Goal: Task Accomplishment & Management: Use online tool/utility

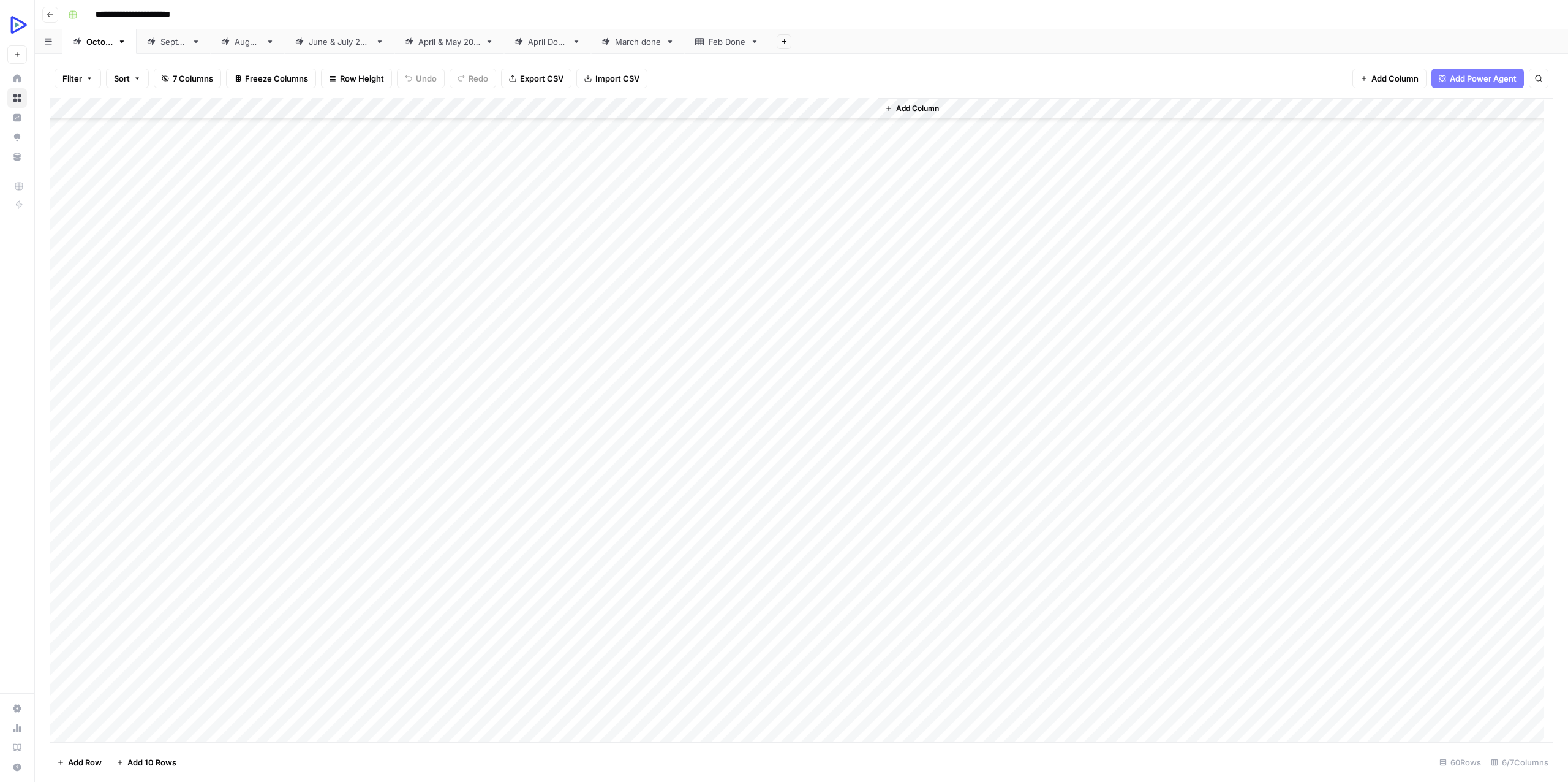
scroll to position [442, 0]
drag, startPoint x: 314, startPoint y: 226, endPoint x: 815, endPoint y: 227, distance: 501.0
click at [815, 227] on div "Add Column" at bounding box center [801, 419] width 1503 height 644
click at [66, 252] on div "Add Column" at bounding box center [801, 419] width 1503 height 644
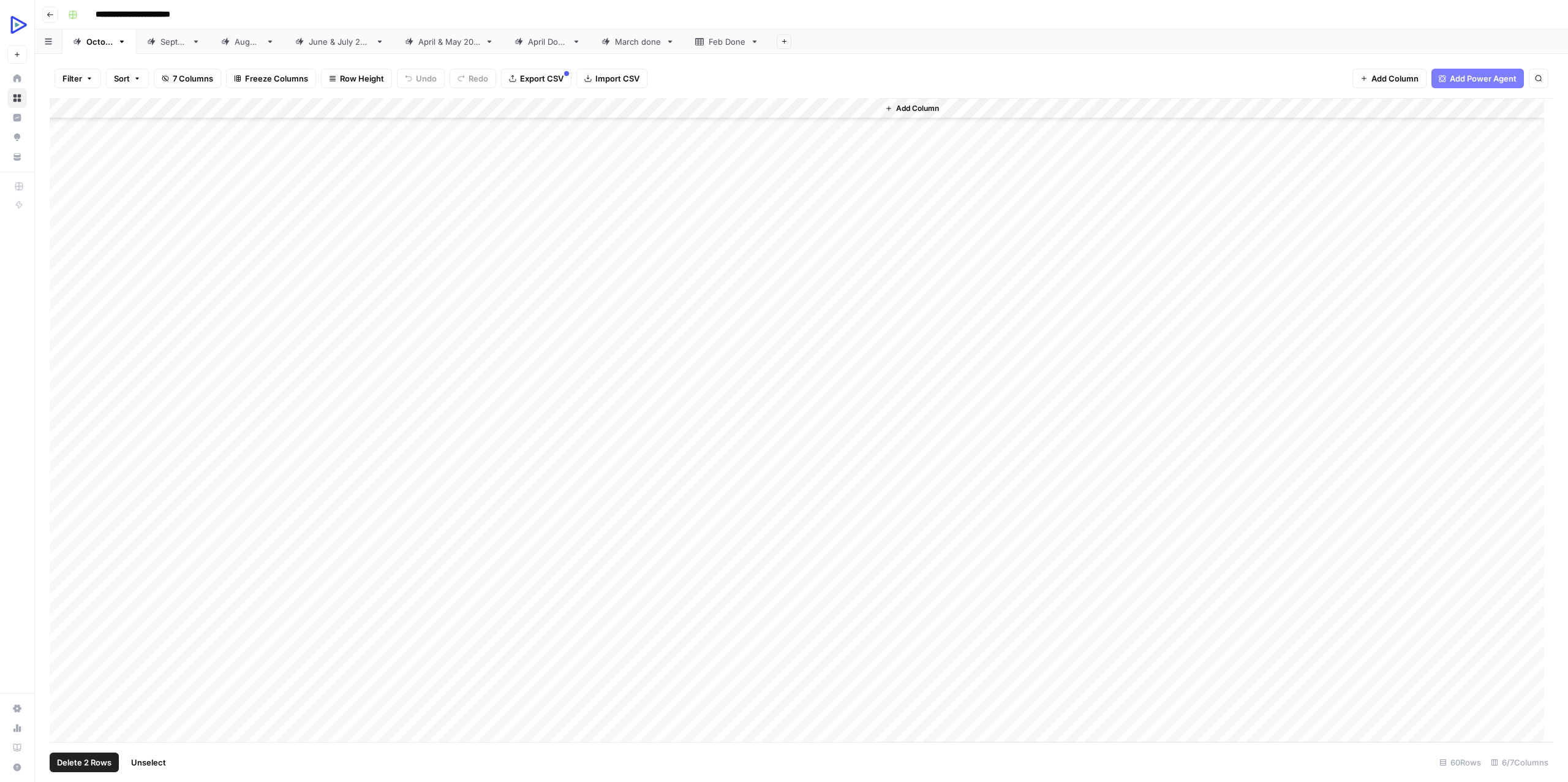
click at [64, 271] on div "Add Column" at bounding box center [801, 419] width 1503 height 644
click at [61, 292] on div "Add Column" at bounding box center [801, 419] width 1503 height 644
drag, startPoint x: 62, startPoint y: 310, endPoint x: 61, endPoint y: 339, distance: 29.0
click at [62, 310] on div "Add Column" at bounding box center [801, 419] width 1503 height 644
click at [62, 293] on div "Add Column" at bounding box center [801, 419] width 1503 height 644
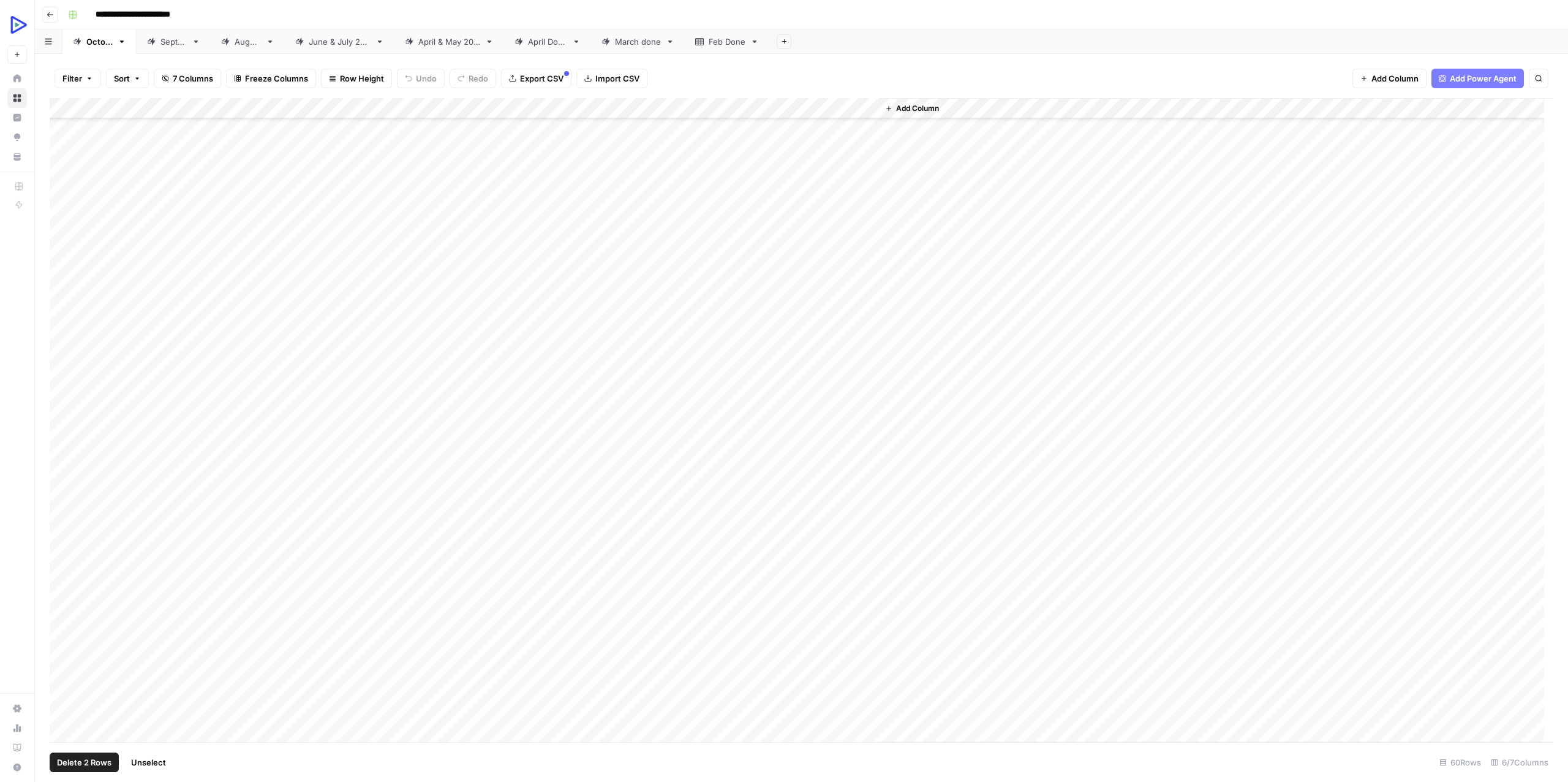
click at [60, 310] on div "Add Column" at bounding box center [801, 419] width 1503 height 644
click at [441, 247] on div "Add Column" at bounding box center [801, 419] width 1503 height 644
click at [249, 249] on div "Add Column" at bounding box center [801, 419] width 1503 height 644
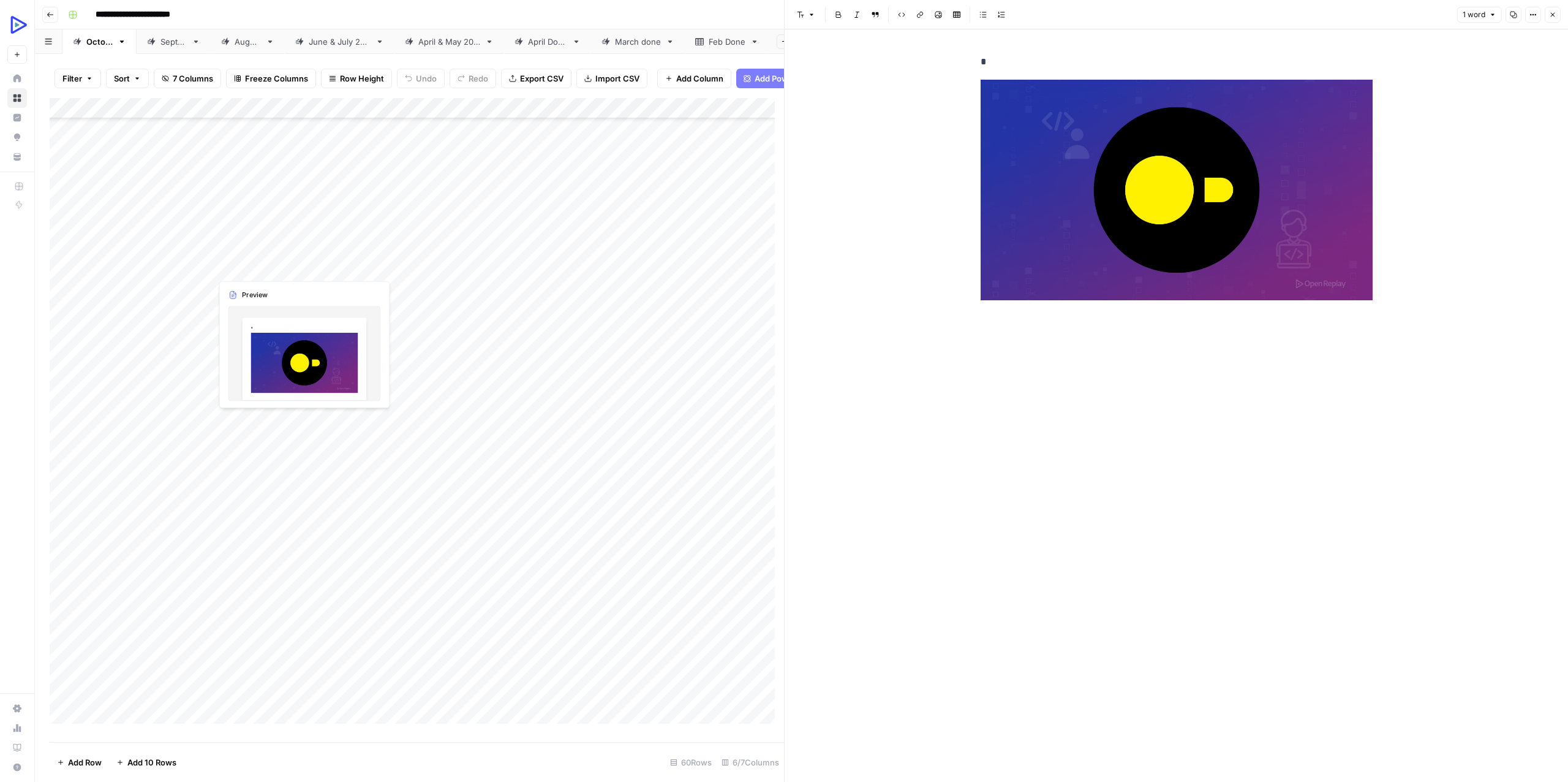
click at [219, 265] on div "Add Column" at bounding box center [416, 415] width 734 height 635
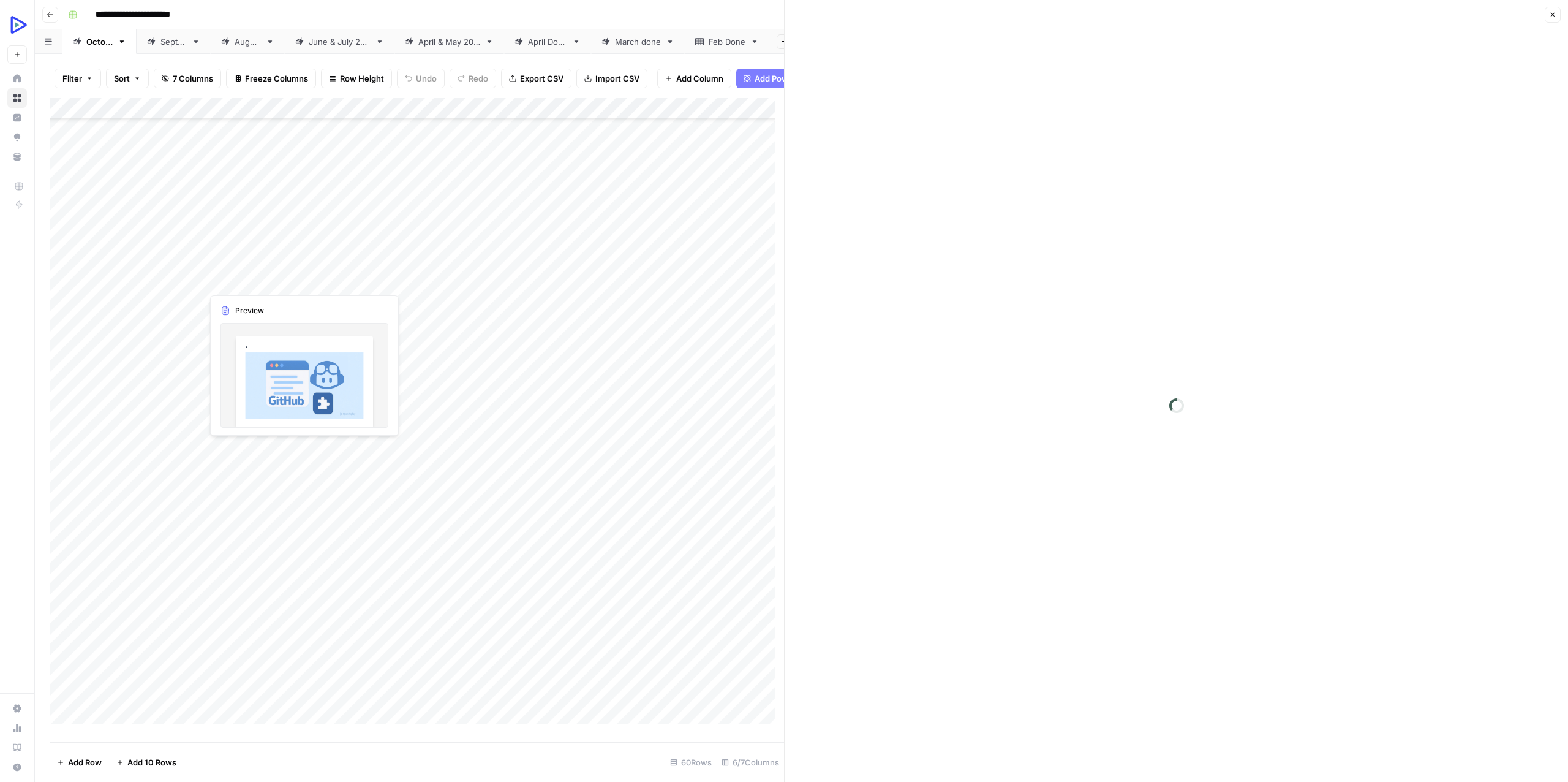
click at [220, 280] on div "Add Column" at bounding box center [416, 415] width 734 height 635
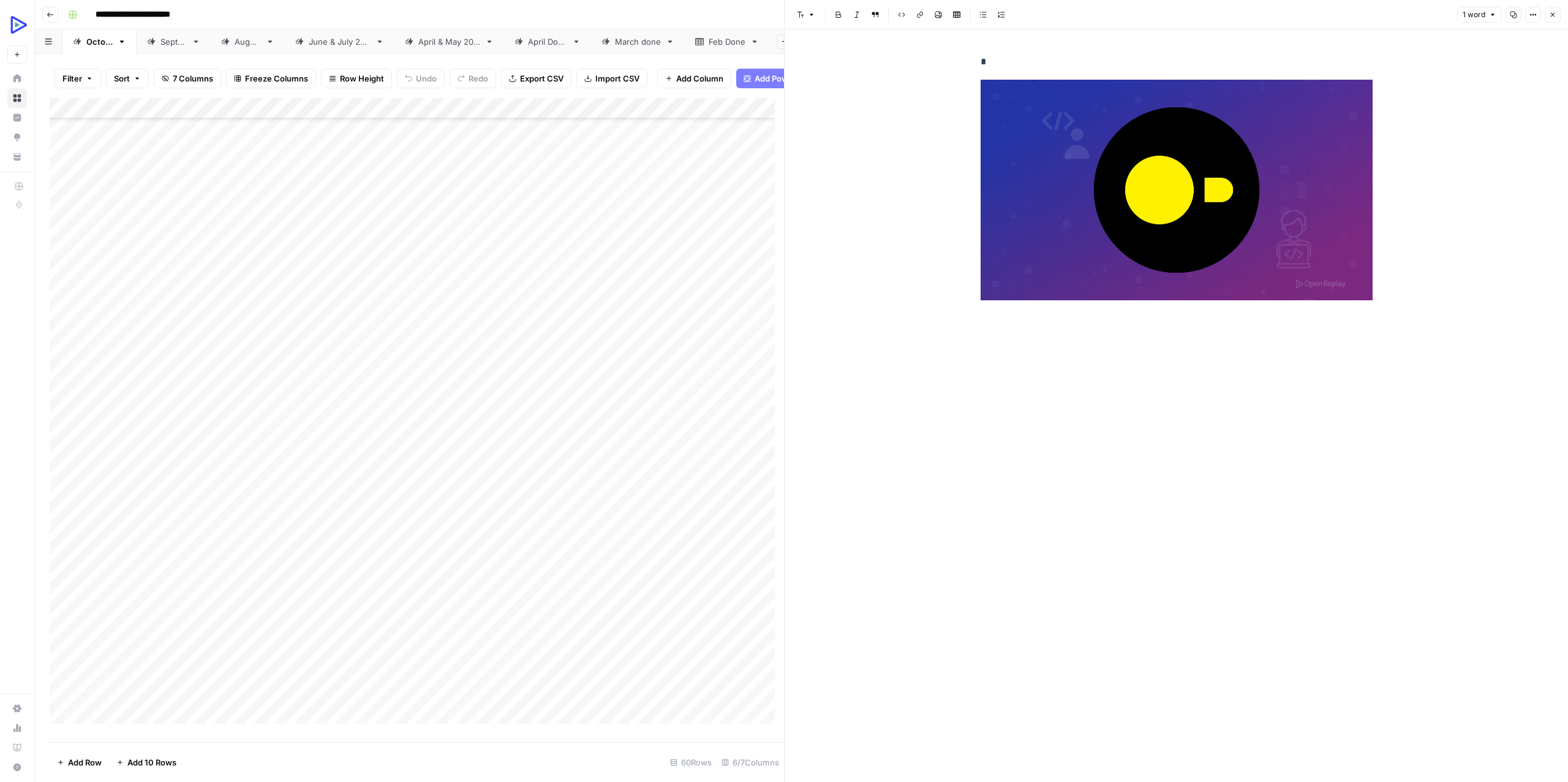
click at [225, 255] on div "Add Column" at bounding box center [416, 415] width 734 height 635
click at [235, 282] on div "Add Column" at bounding box center [416, 415] width 734 height 635
click at [251, 282] on div "Add Column" at bounding box center [416, 415] width 734 height 635
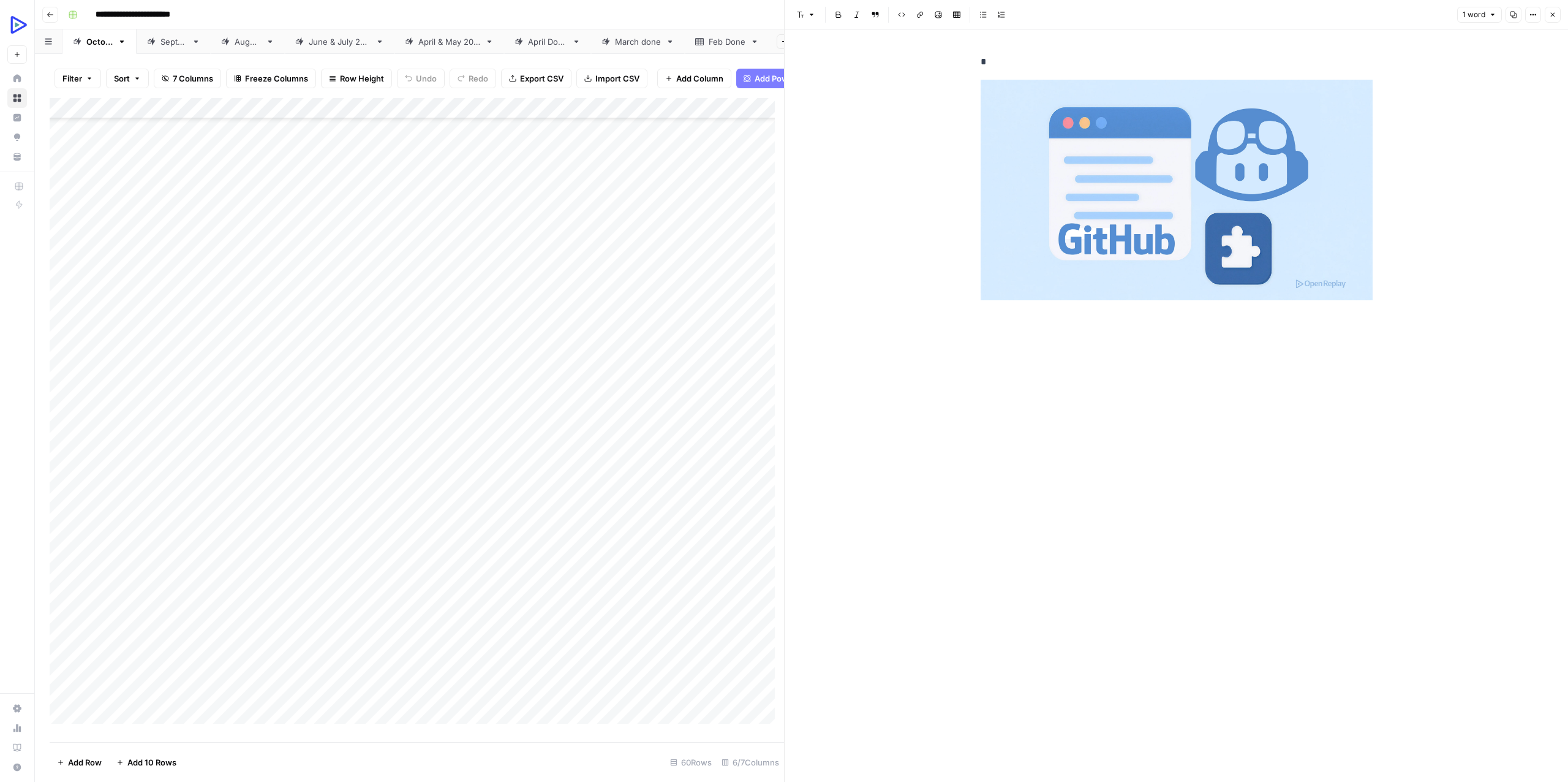
click at [225, 302] on div "Add Column" at bounding box center [416, 415] width 734 height 635
click at [249, 299] on div "Add Column" at bounding box center [416, 415] width 734 height 635
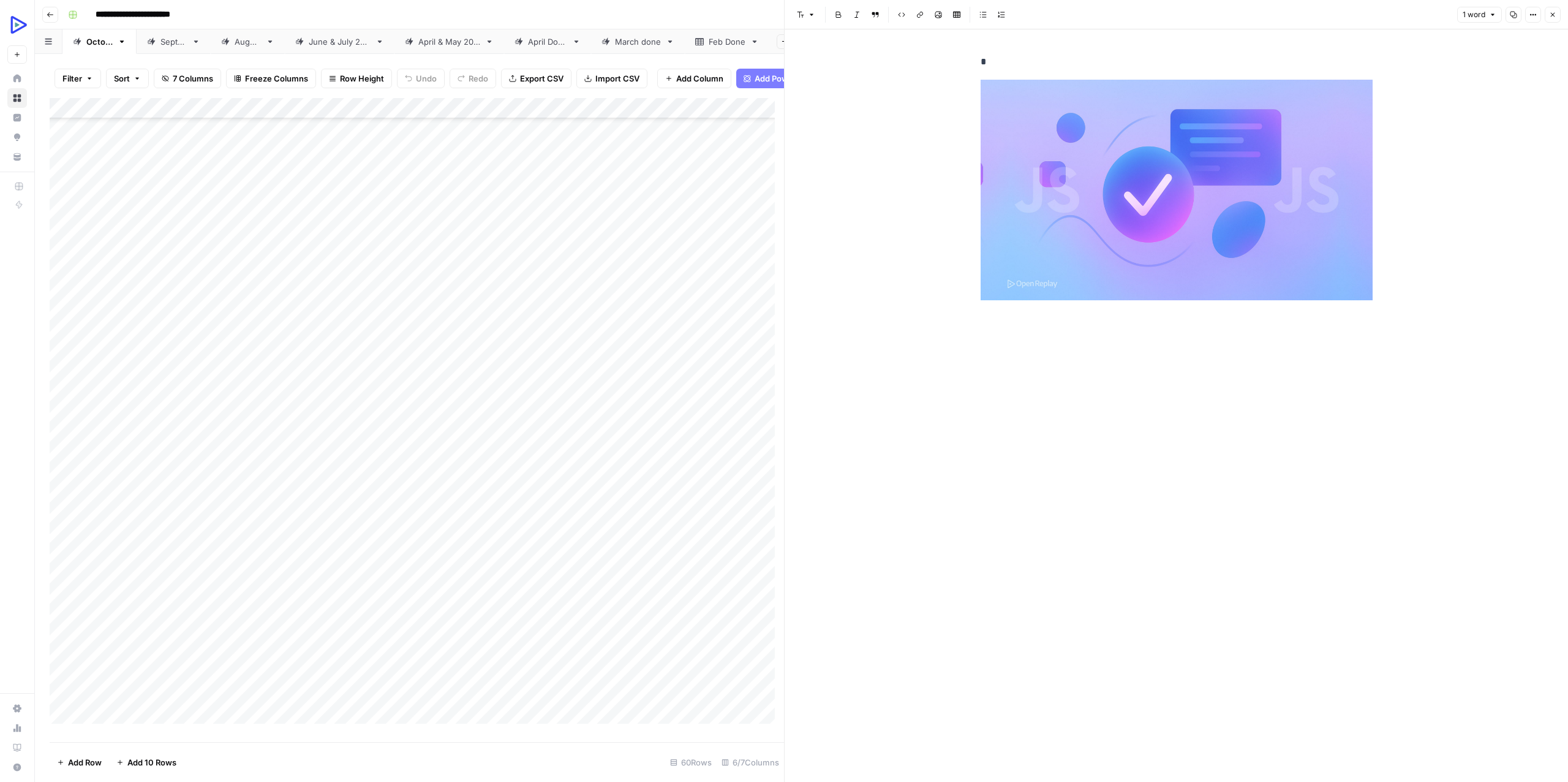
click at [231, 324] on div "Add Column" at bounding box center [416, 415] width 734 height 635
click at [252, 321] on div "Add Column" at bounding box center [416, 415] width 734 height 635
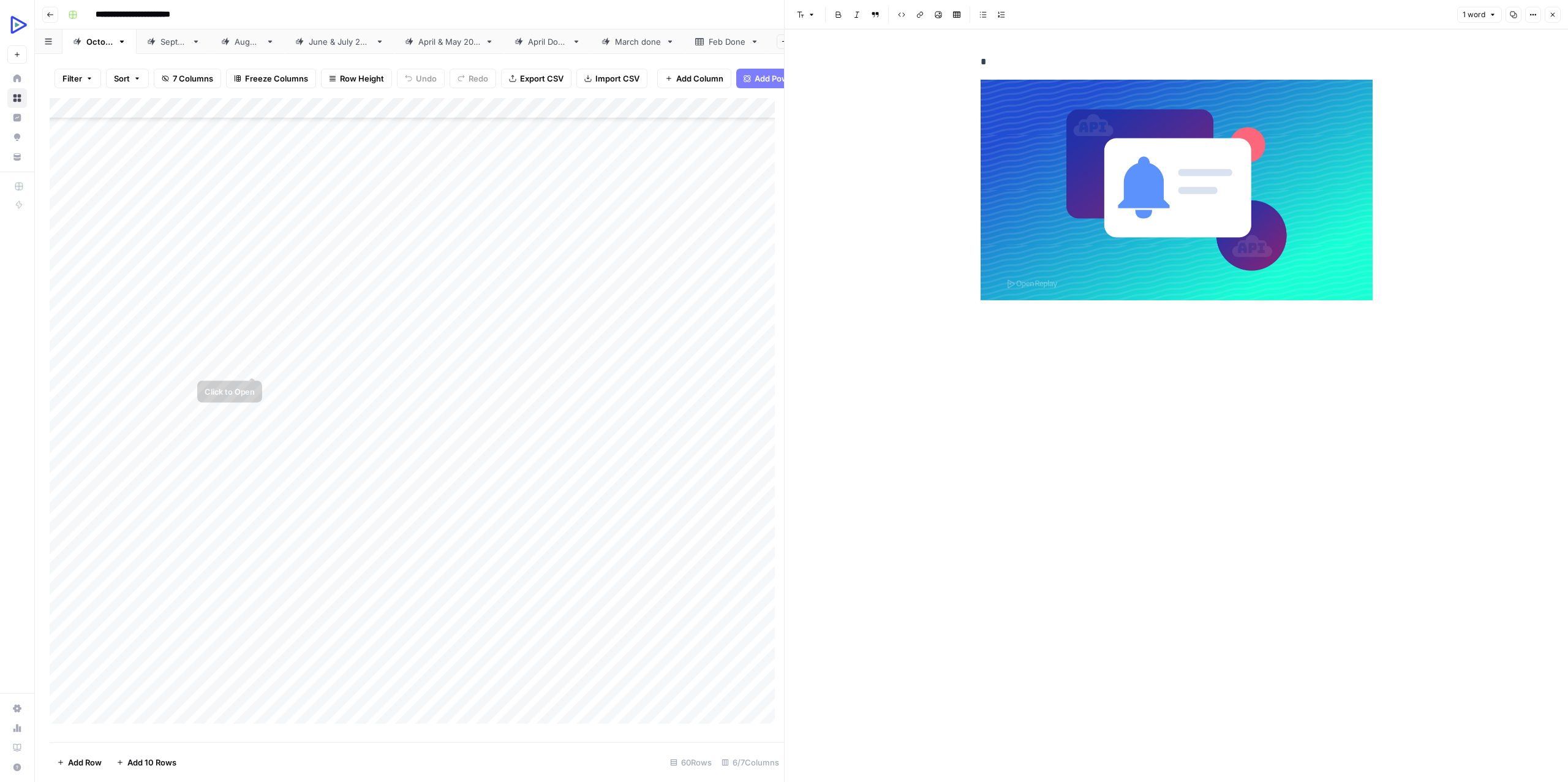
click at [226, 343] on div "Add Column" at bounding box center [416, 415] width 734 height 635
click at [253, 342] on div "Add Column" at bounding box center [416, 415] width 734 height 635
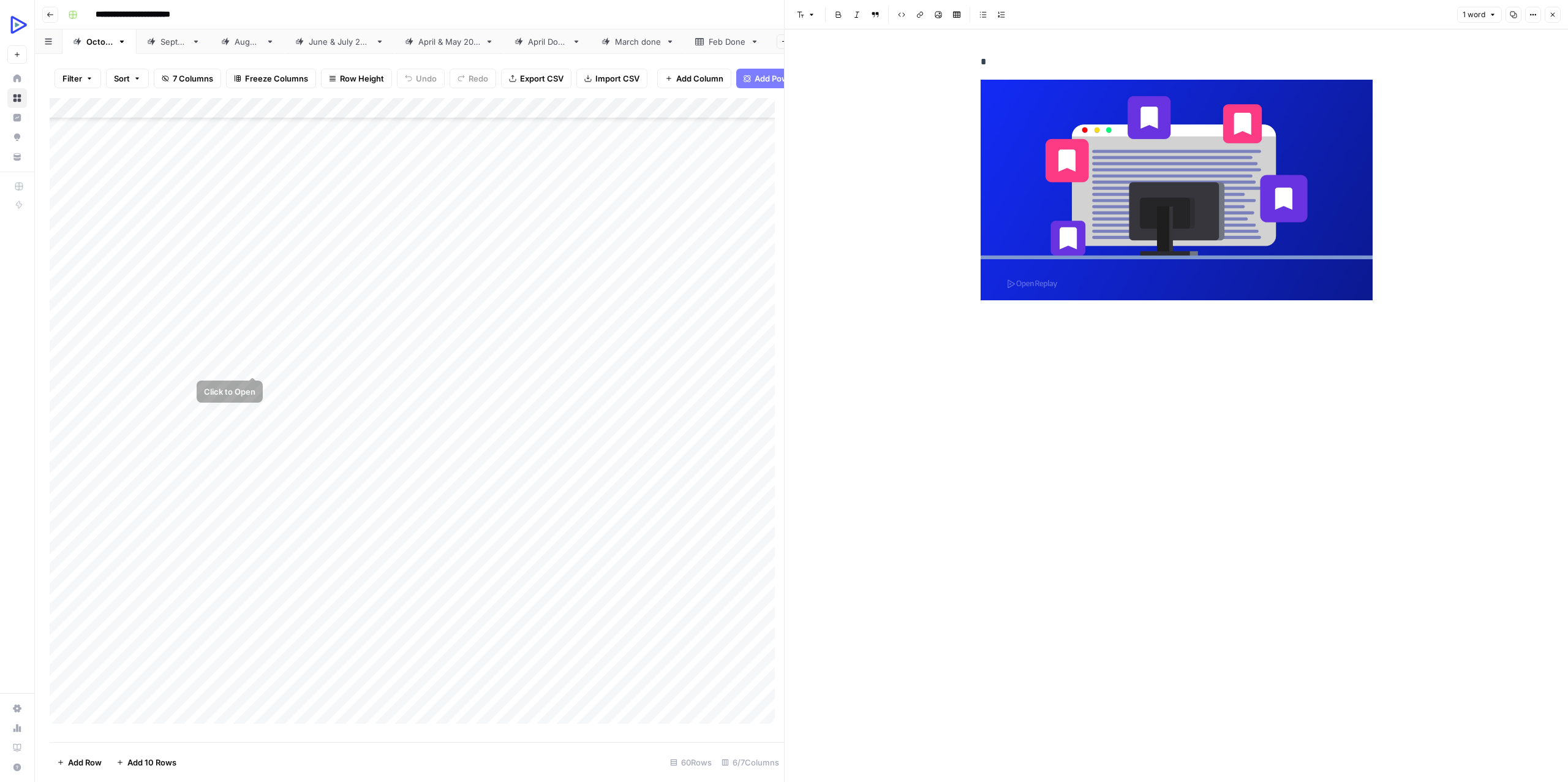
click at [232, 360] on div "Add Column" at bounding box center [416, 415] width 734 height 635
click at [252, 362] on div "Add Column" at bounding box center [416, 415] width 734 height 635
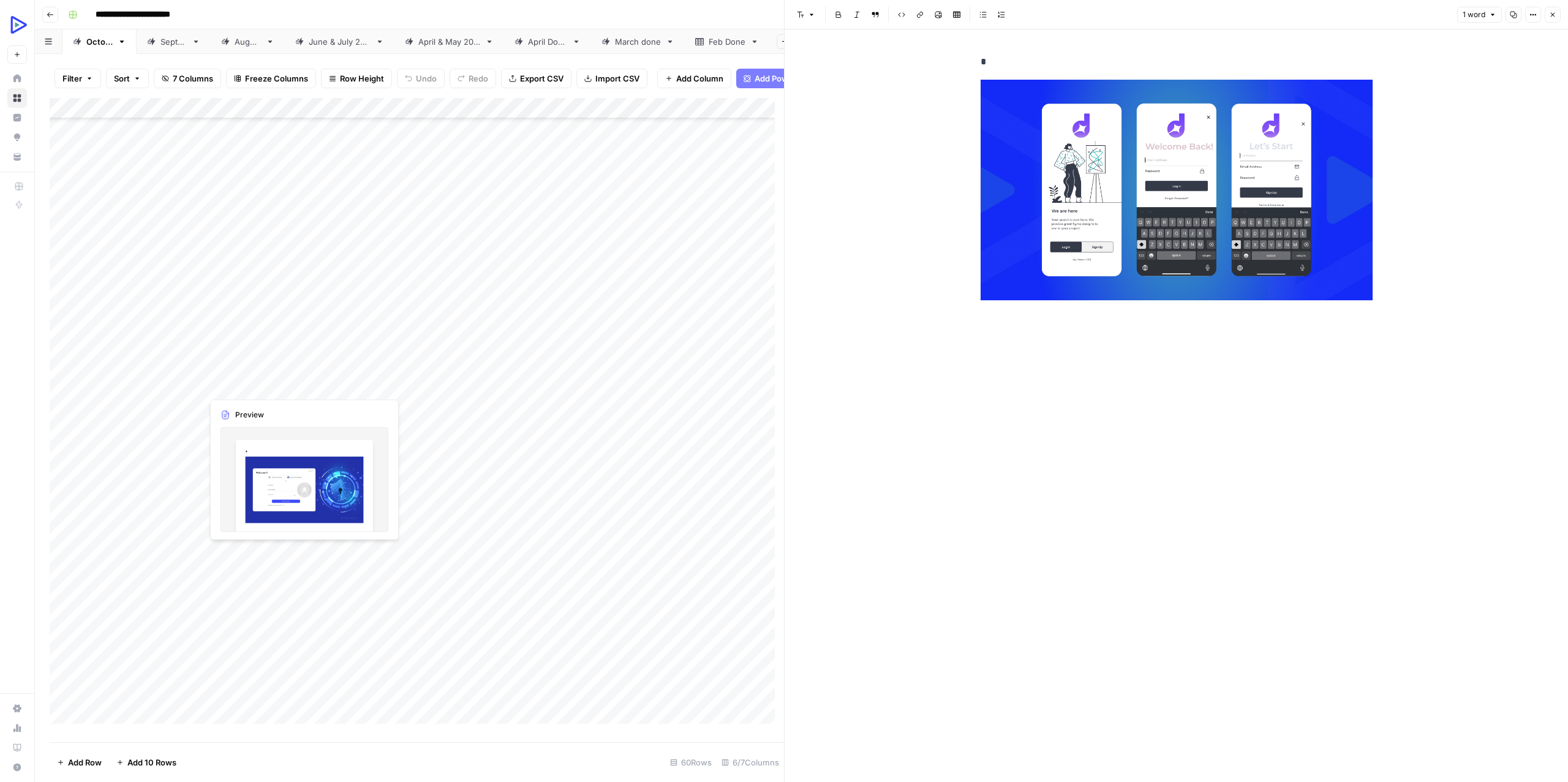
click at [215, 379] on div "Add Column" at bounding box center [416, 415] width 734 height 635
click at [248, 383] on div "Add Column" at bounding box center [416, 415] width 734 height 635
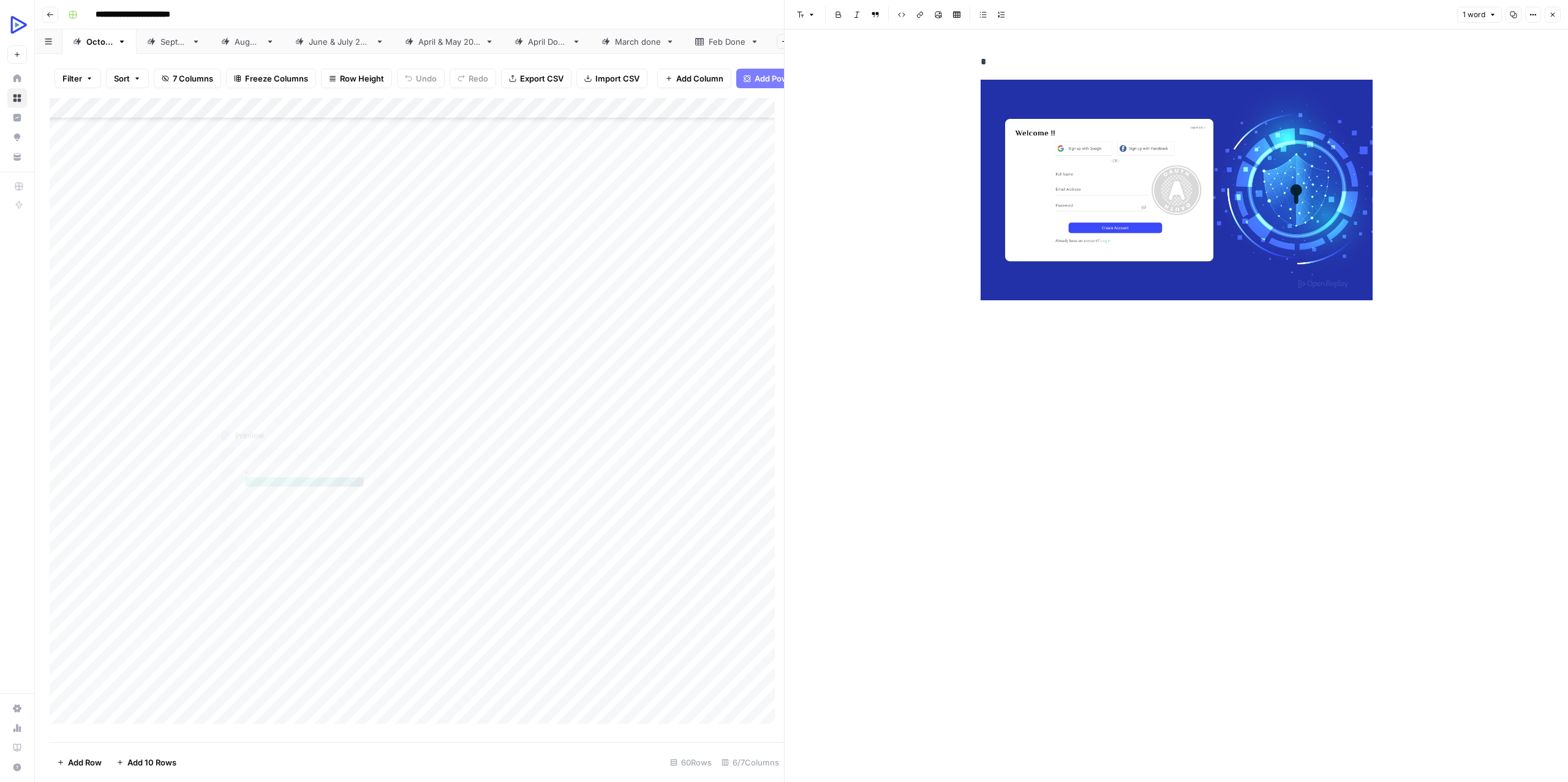
click at [224, 401] on div "Add Column" at bounding box center [416, 415] width 734 height 635
click at [251, 401] on div "Add Column" at bounding box center [416, 415] width 734 height 635
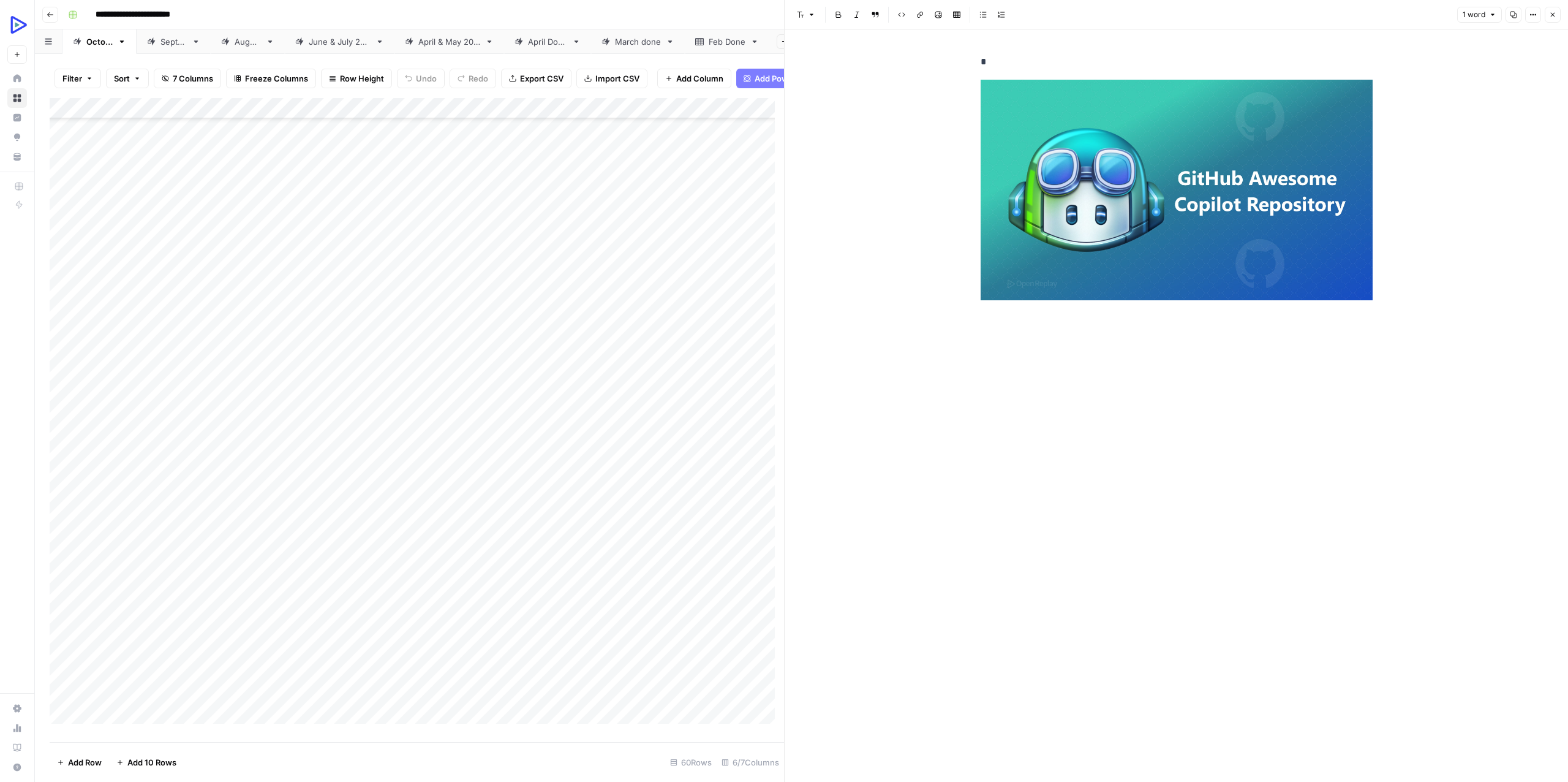
click at [227, 421] on div "Add Column" at bounding box center [416, 415] width 734 height 635
click at [248, 422] on div "Add Column" at bounding box center [416, 415] width 734 height 635
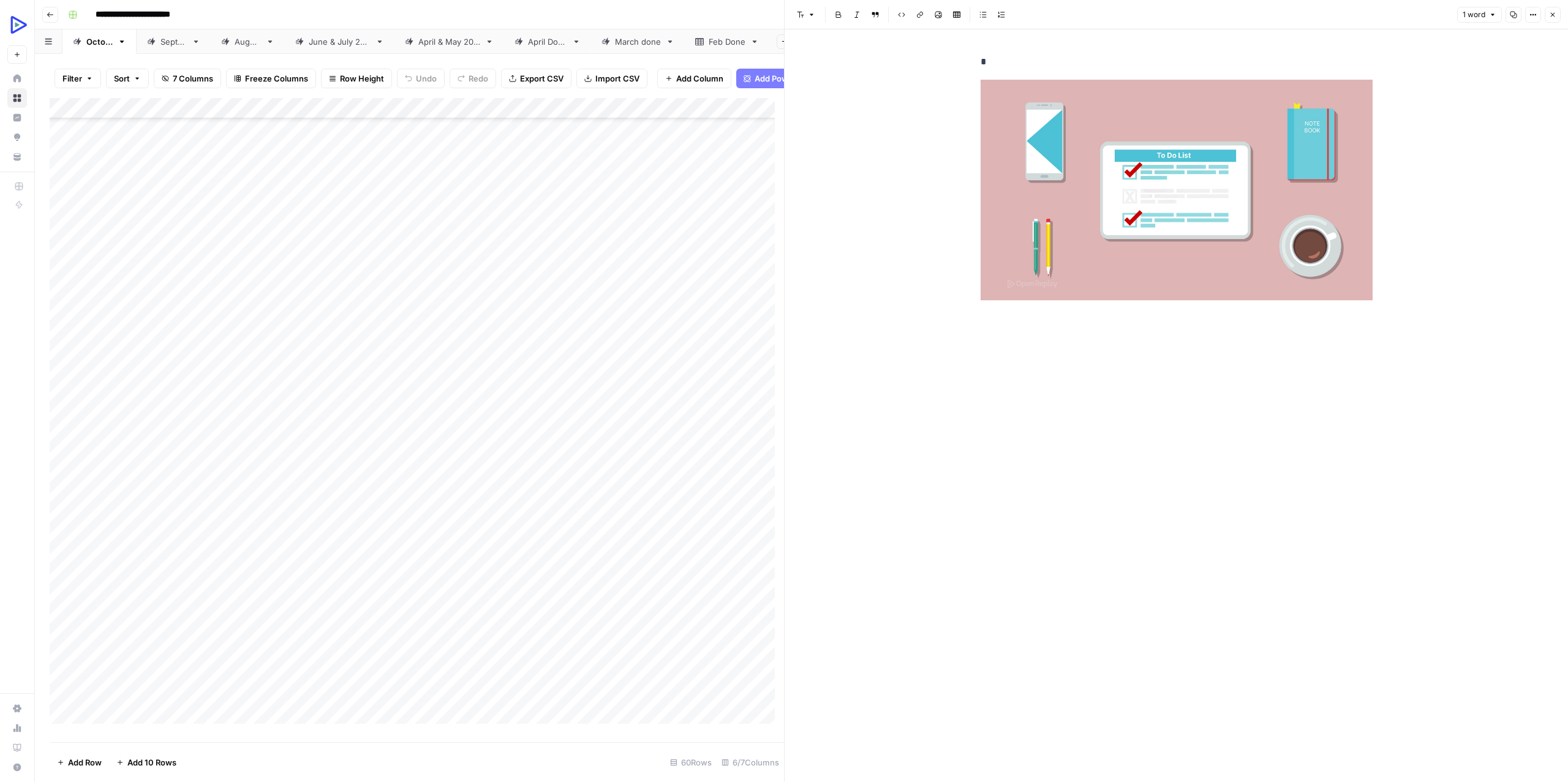
click at [228, 444] on div "Add Column" at bounding box center [416, 415] width 734 height 635
click at [254, 446] on div "Add Column" at bounding box center [416, 415] width 734 height 635
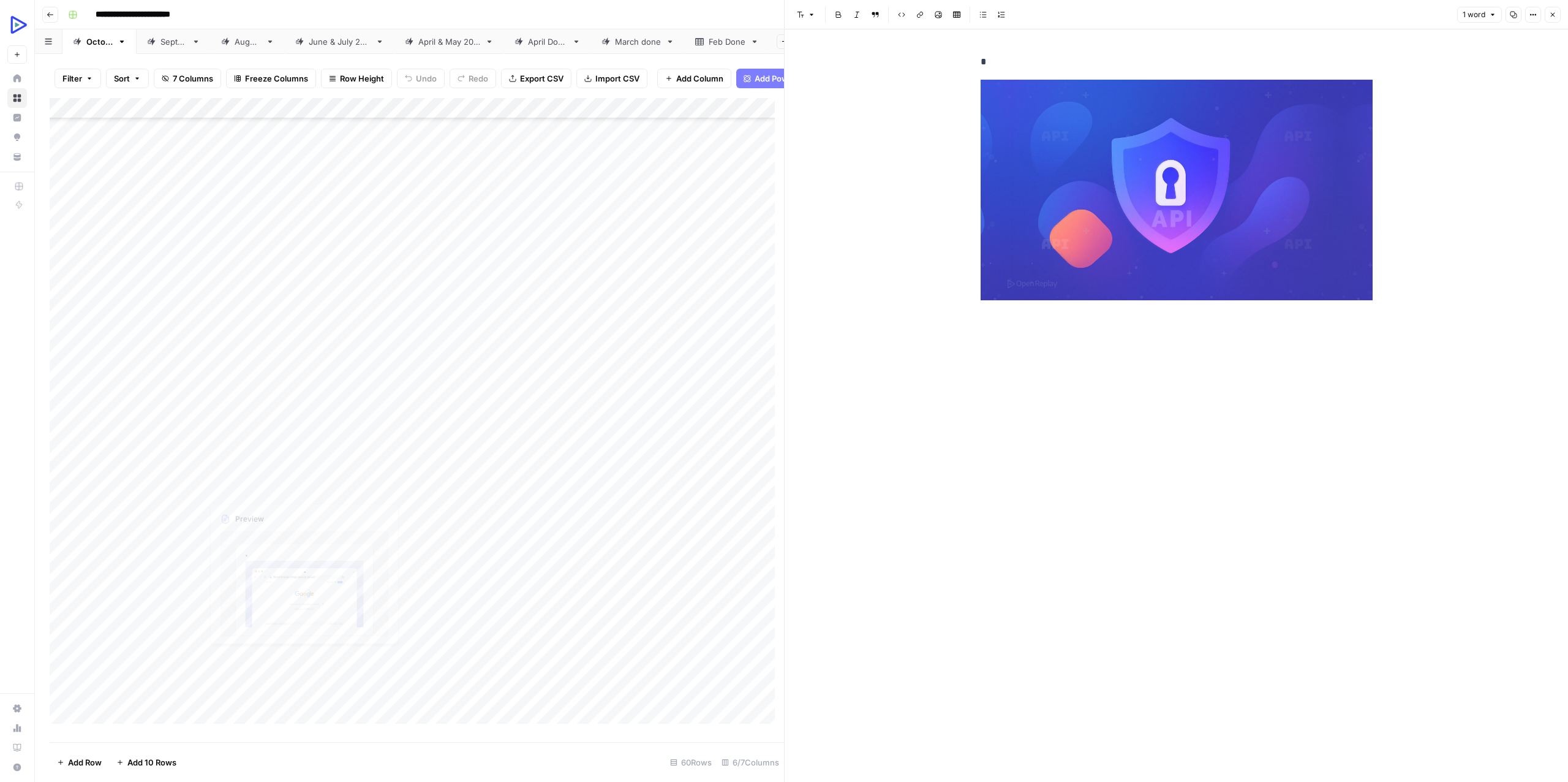
click at [221, 467] on div "Add Column" at bounding box center [416, 415] width 734 height 635
click at [253, 466] on div "Add Column" at bounding box center [416, 415] width 734 height 635
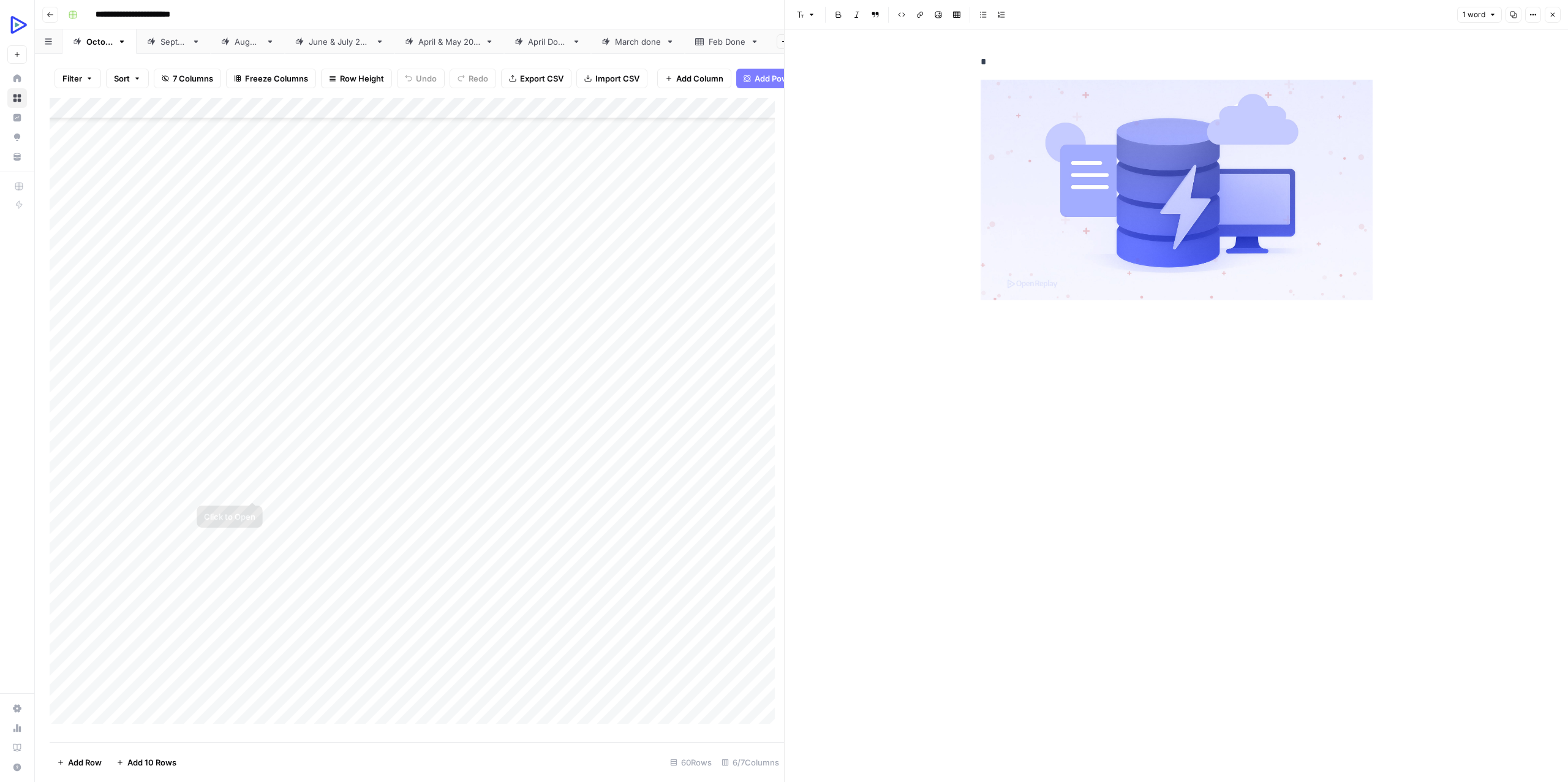
click at [222, 484] on div "Add Column" at bounding box center [416, 415] width 734 height 635
click at [248, 483] on div "Add Column" at bounding box center [416, 415] width 734 height 635
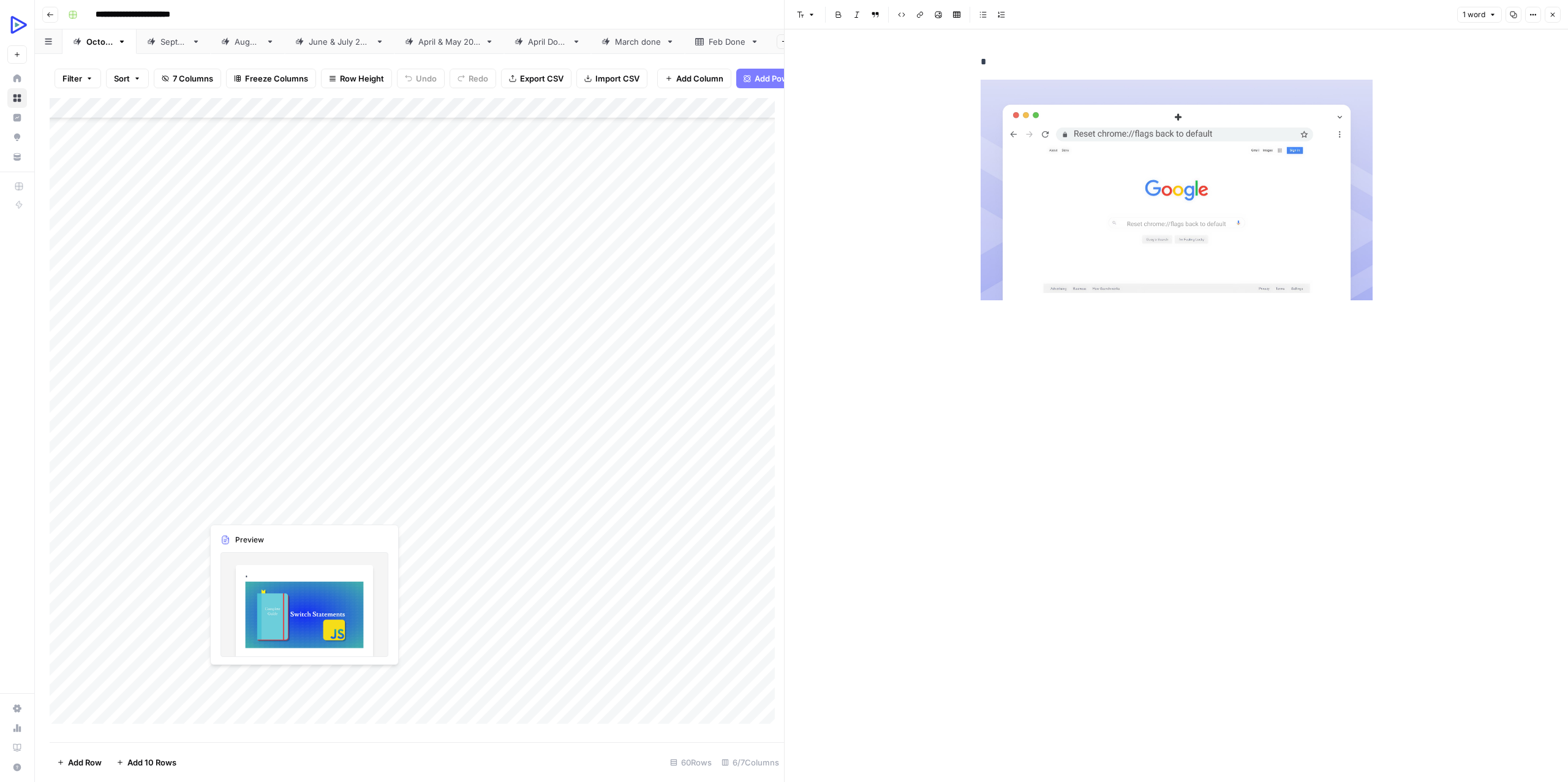
click at [216, 504] on div "Add Column" at bounding box center [416, 415] width 734 height 635
click at [248, 505] on div "Add Column" at bounding box center [416, 415] width 734 height 635
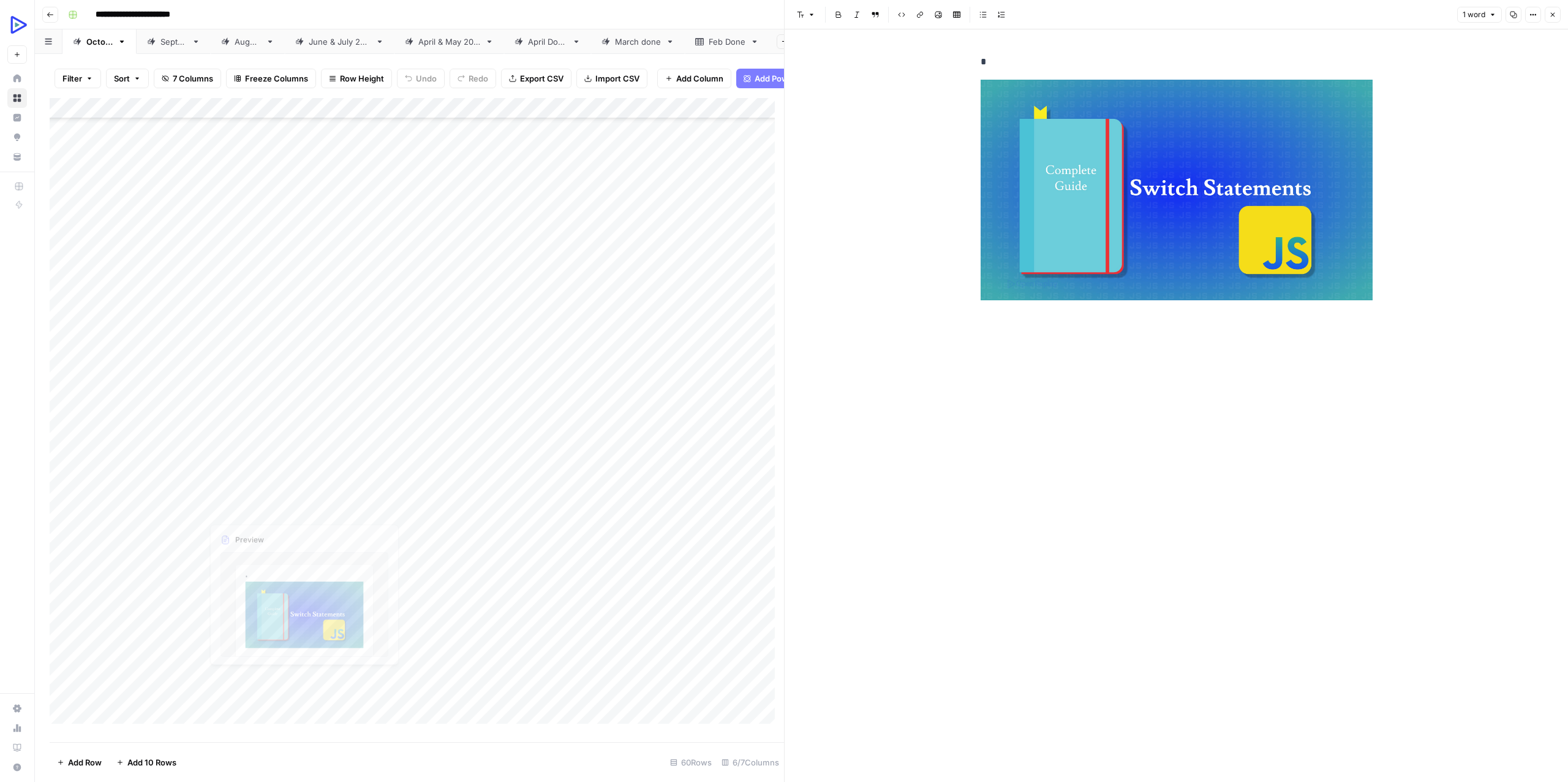
click at [220, 528] on div "Add Column" at bounding box center [416, 415] width 734 height 635
click at [248, 529] on div "Add Column" at bounding box center [416, 415] width 734 height 635
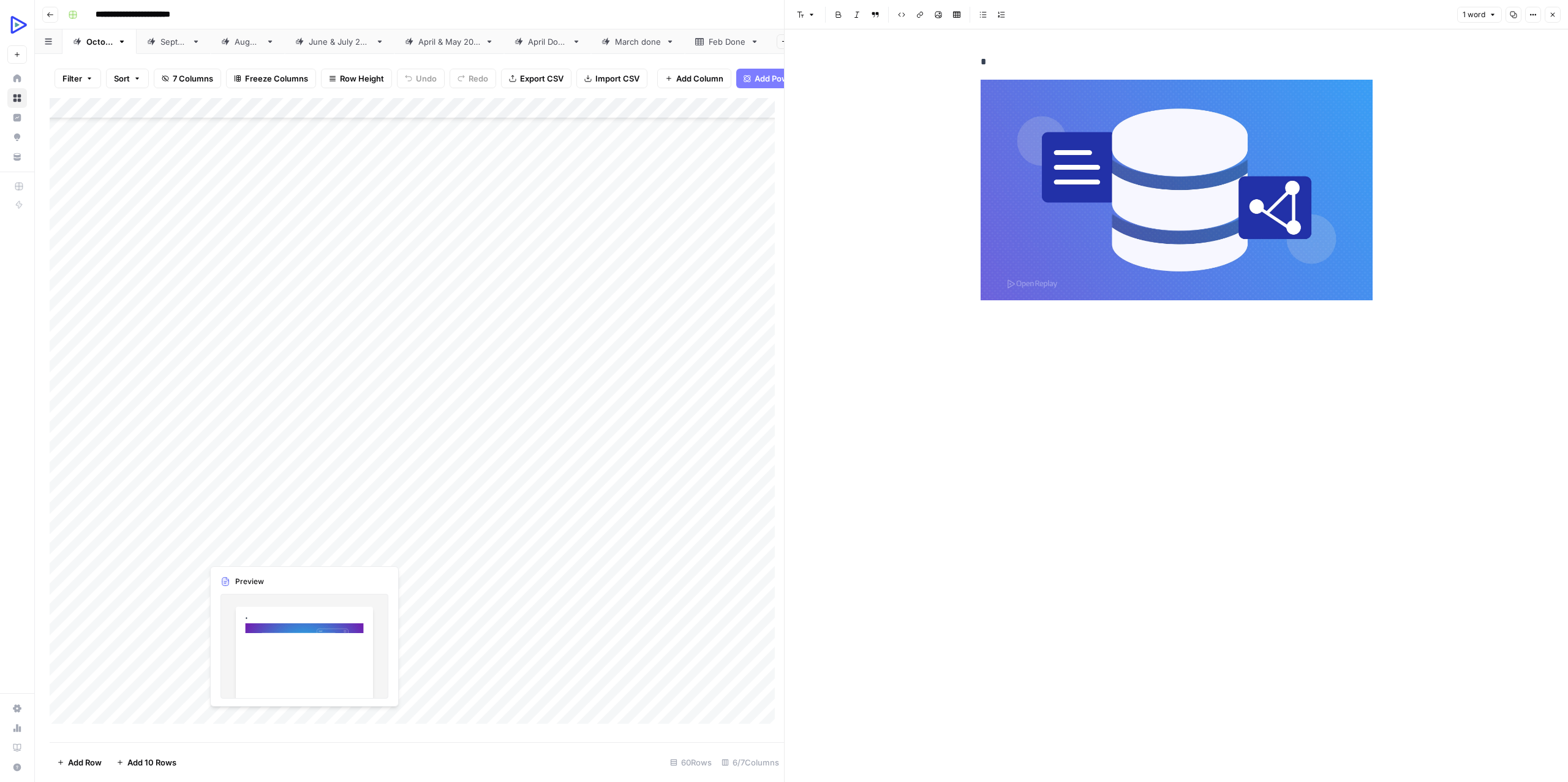
click at [229, 557] on div "Add Column" at bounding box center [416, 415] width 734 height 635
click at [250, 551] on div "Add Column" at bounding box center [416, 415] width 734 height 635
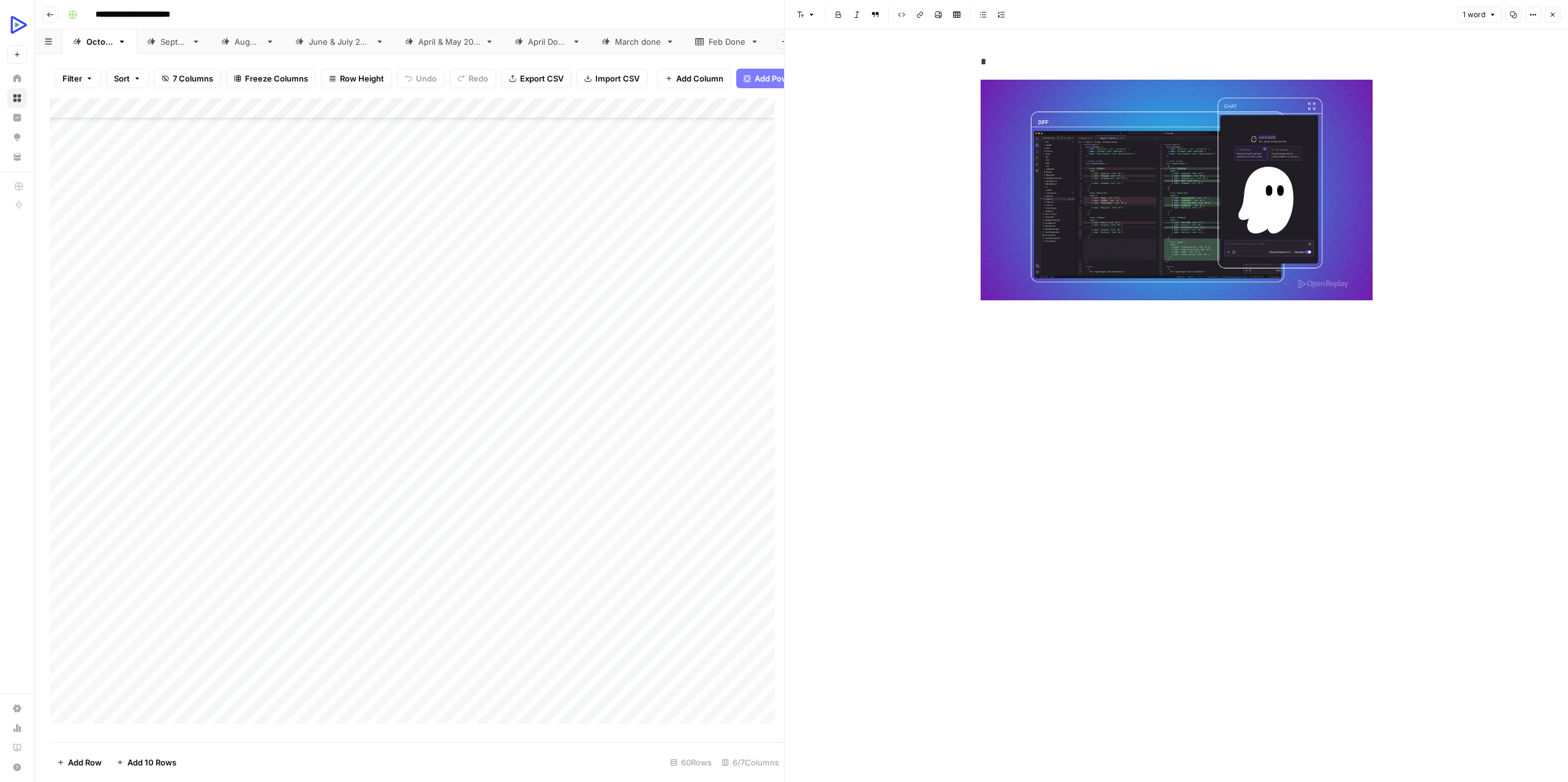
scroll to position [514, 0]
click at [223, 350] on div "Add Column" at bounding box center [416, 415] width 734 height 635
click at [257, 349] on div "Add Column" at bounding box center [416, 415] width 734 height 635
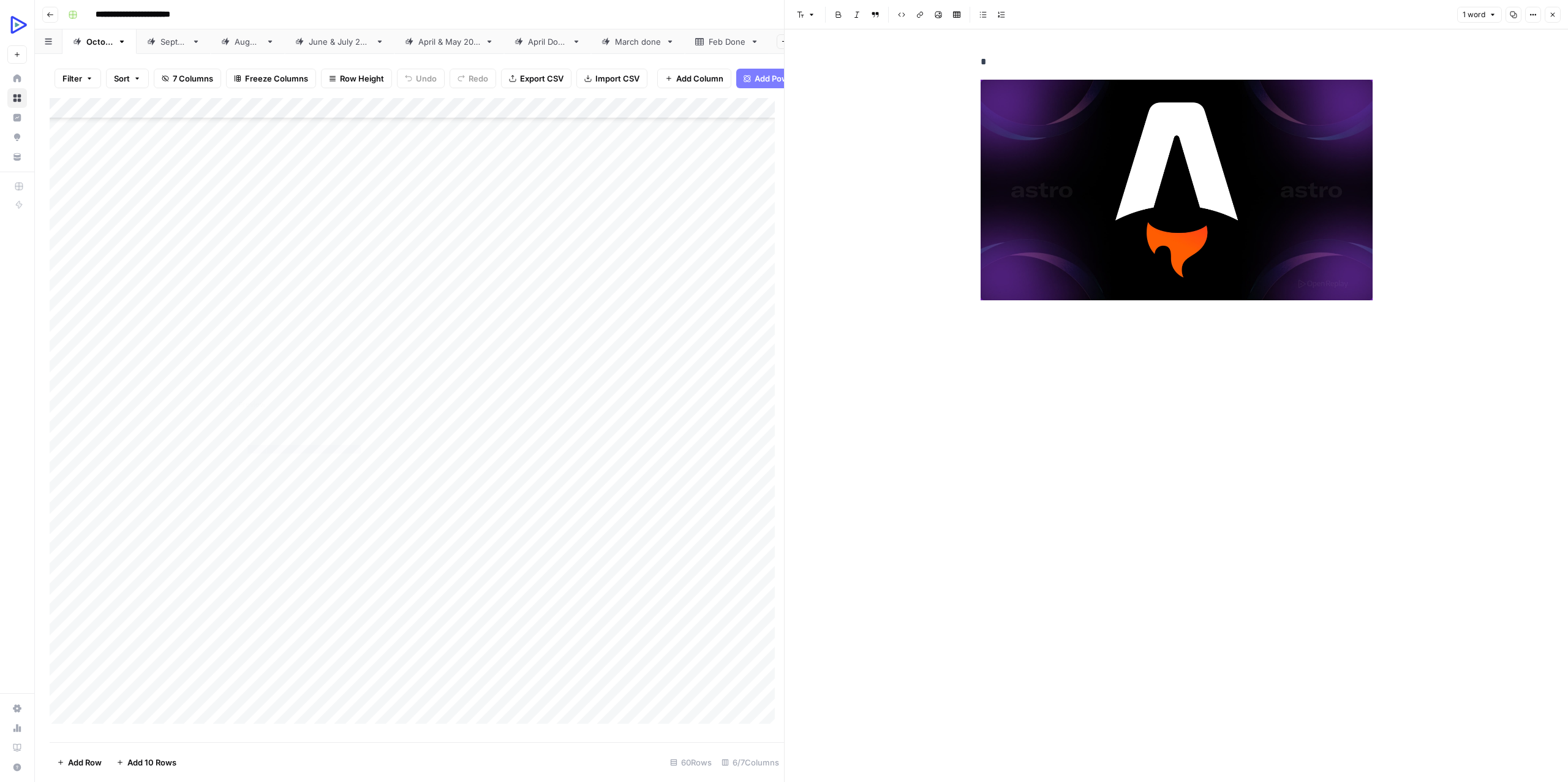
click at [222, 375] on div "Add Column" at bounding box center [416, 415] width 734 height 635
click at [253, 373] on div "Add Column" at bounding box center [416, 415] width 734 height 635
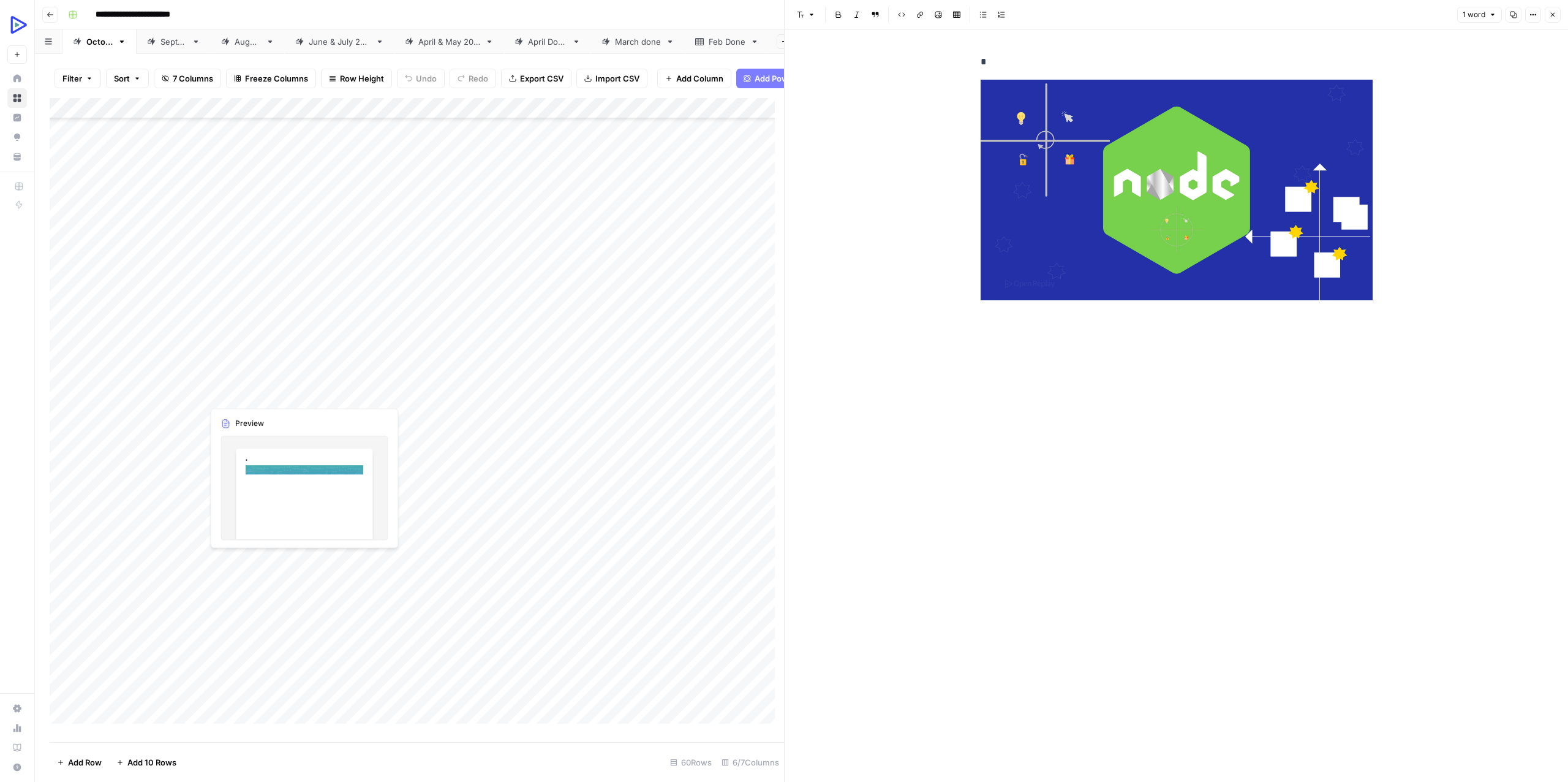
click at [233, 390] on div "Add Column" at bounding box center [416, 415] width 734 height 635
click at [255, 389] on div "Add Column" at bounding box center [416, 415] width 734 height 635
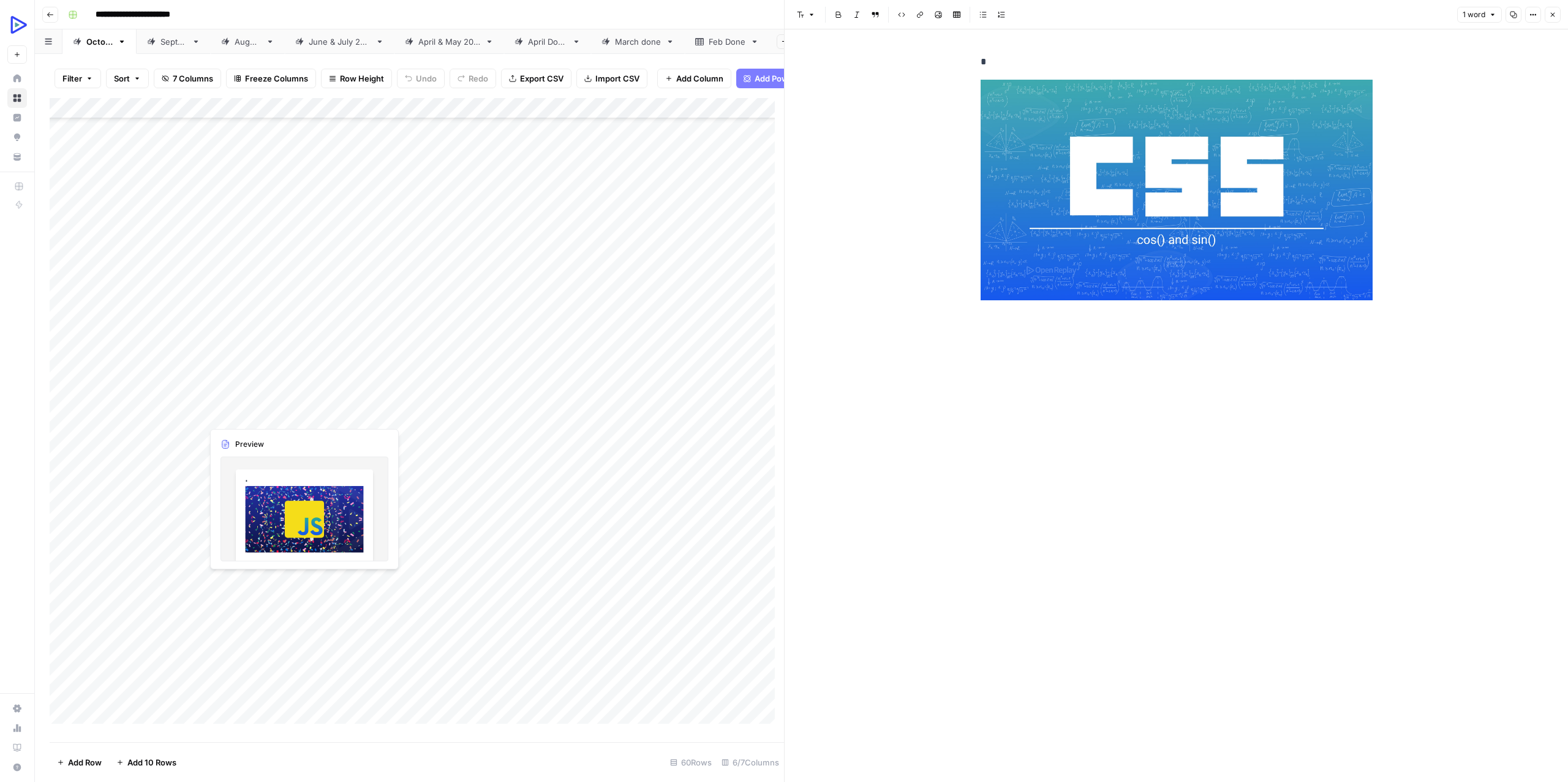
click at [227, 416] on div "Add Column" at bounding box center [416, 415] width 734 height 635
click at [255, 414] on div "Add Column" at bounding box center [416, 415] width 734 height 635
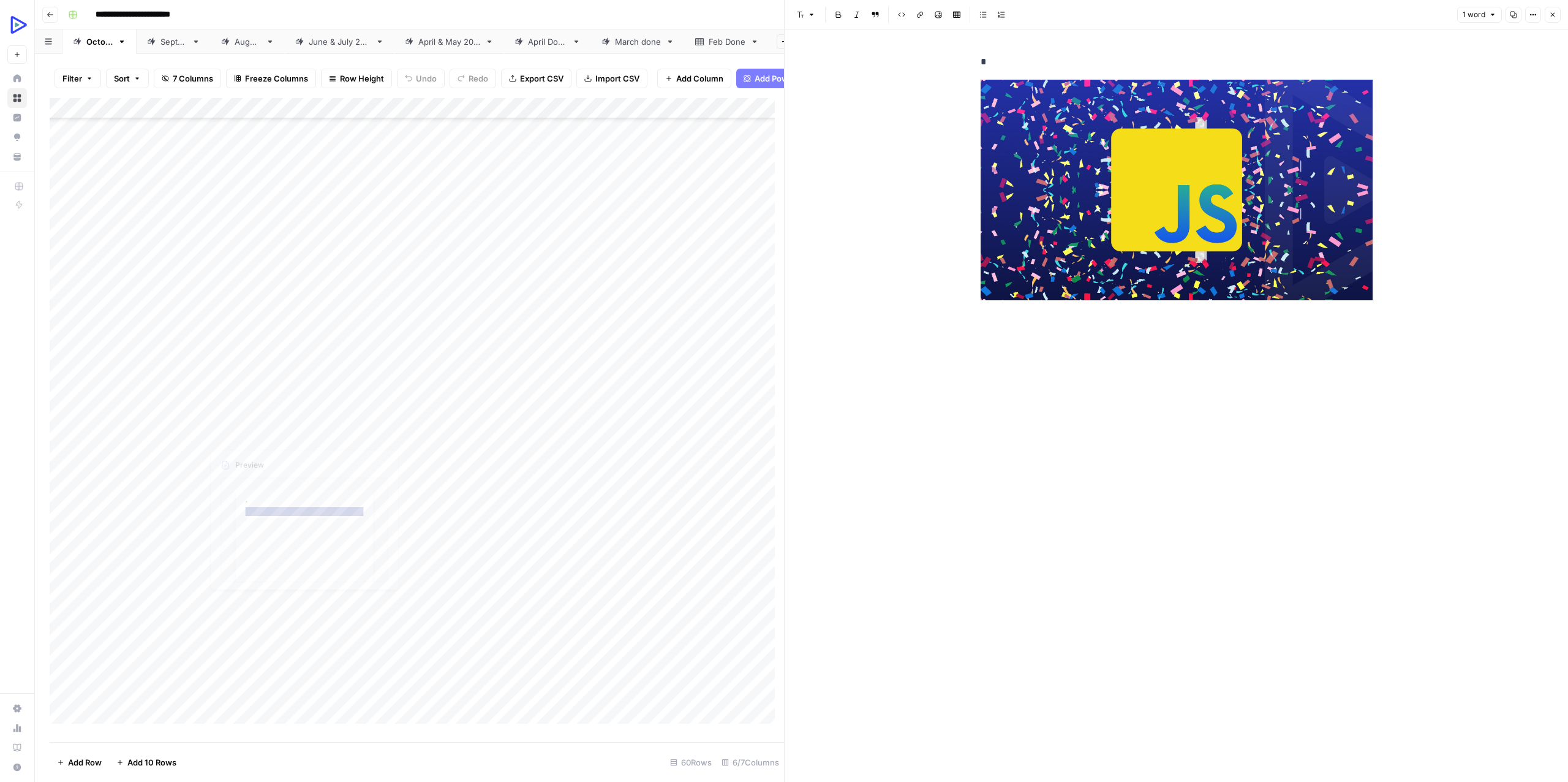
click at [212, 425] on div "Add Column" at bounding box center [416, 415] width 734 height 635
click at [246, 427] on div "Add Column" at bounding box center [416, 415] width 734 height 635
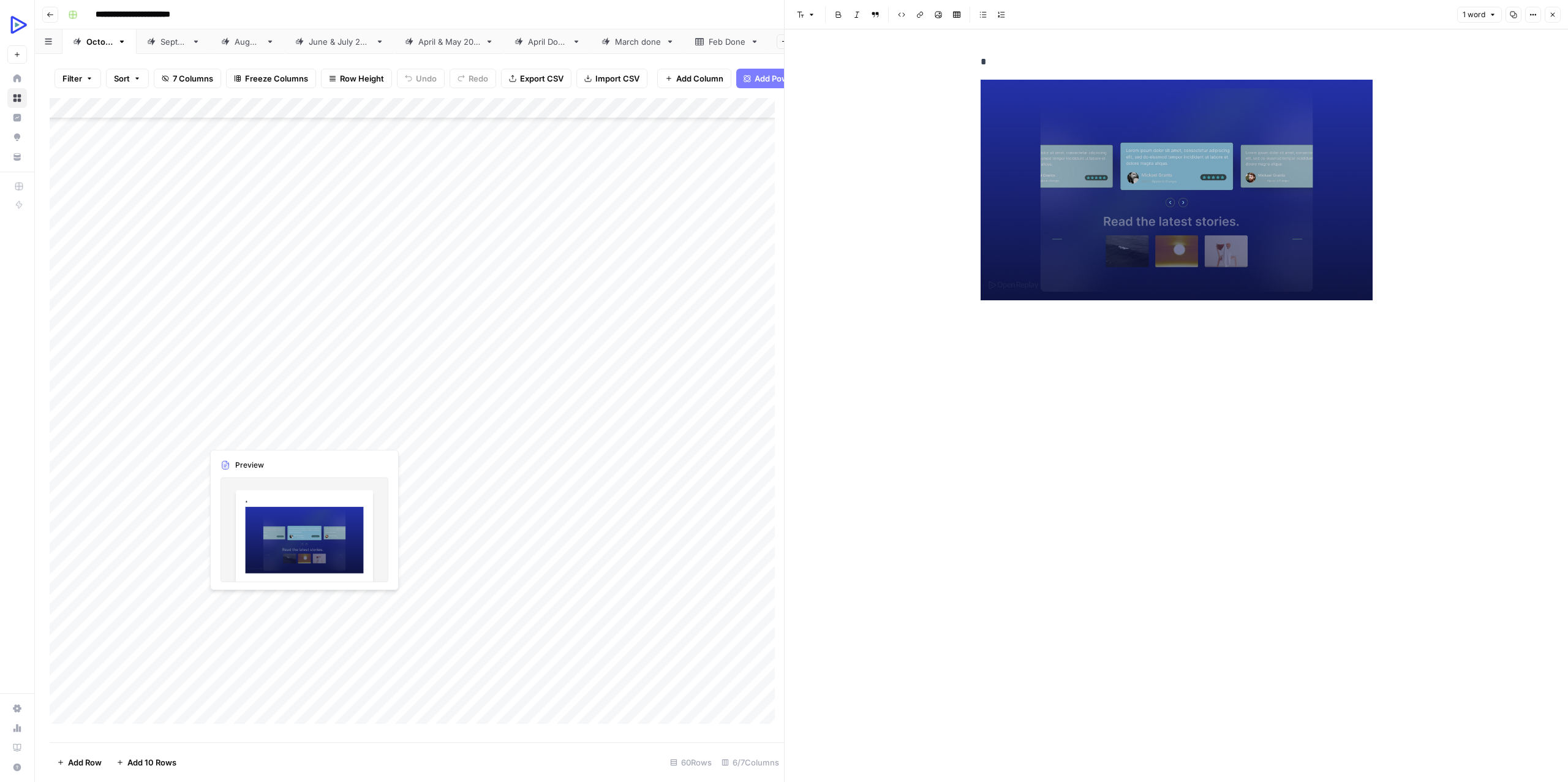
click at [224, 452] on div "Add Column" at bounding box center [416, 415] width 734 height 635
click at [253, 453] on div "Add Column" at bounding box center [416, 415] width 734 height 635
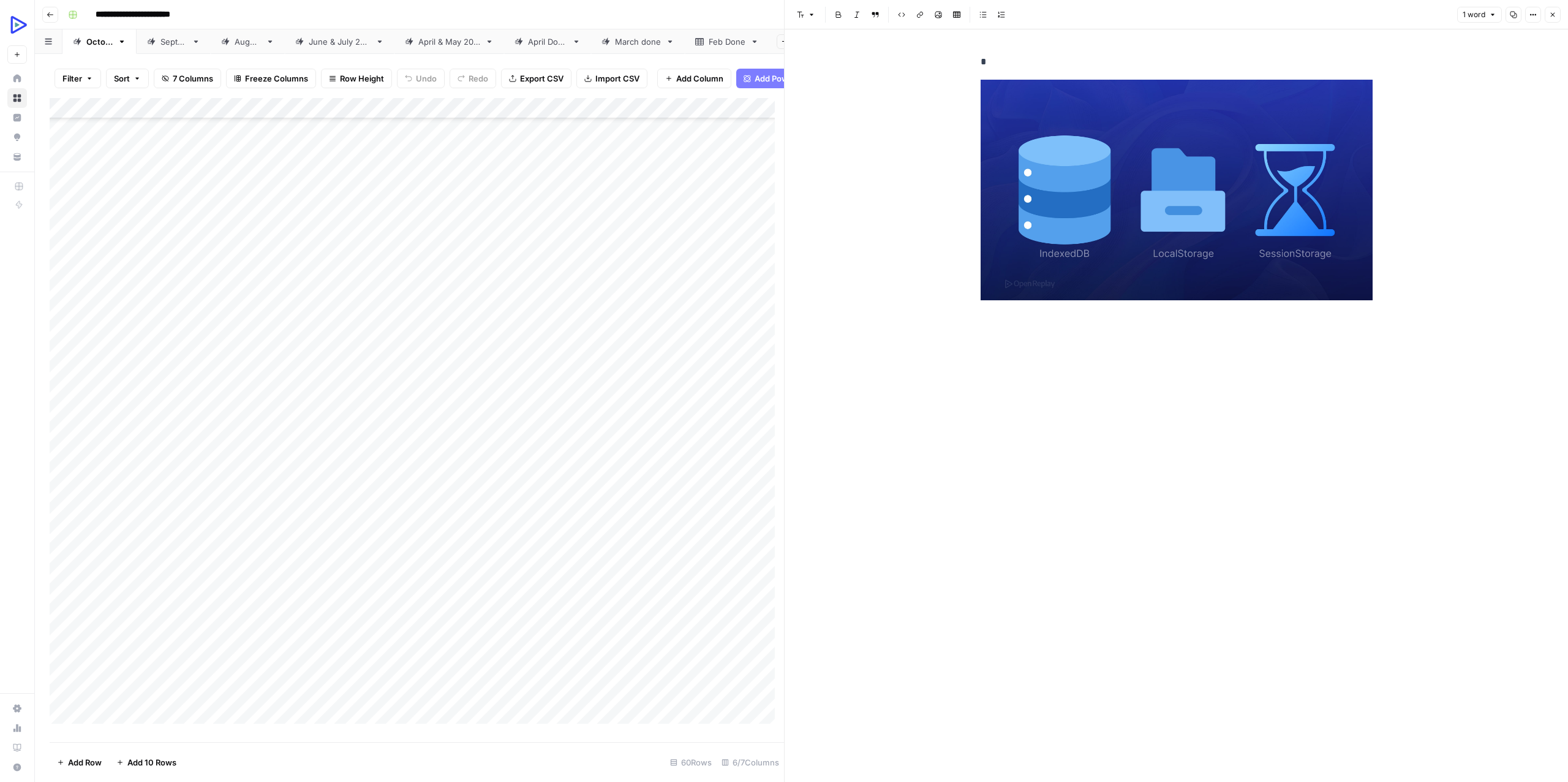
click at [224, 479] on div "Add Column" at bounding box center [416, 415] width 734 height 635
click at [253, 474] on div "Add Column" at bounding box center [416, 415] width 734 height 635
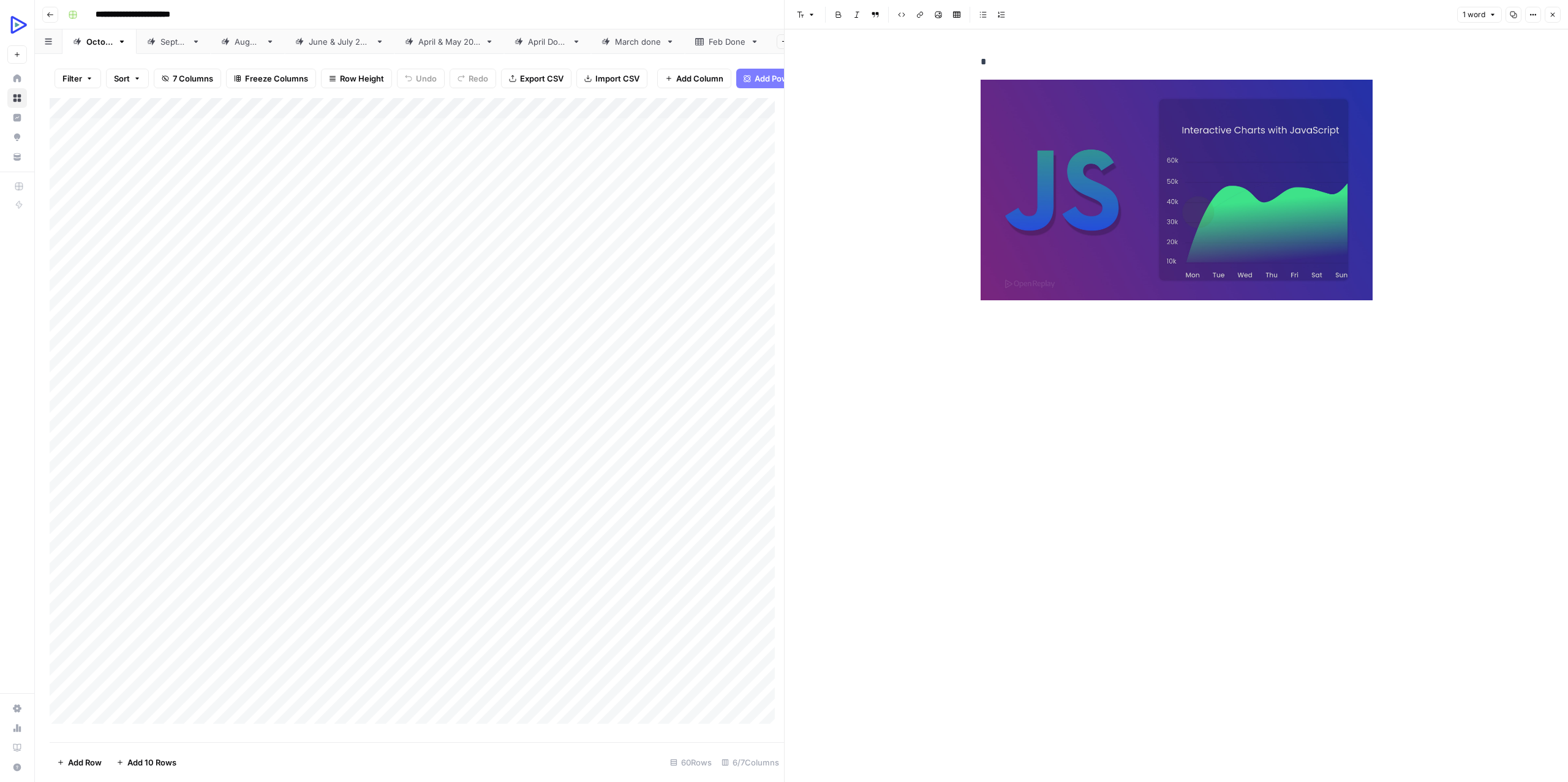
click at [1546, 13] on button "Close" at bounding box center [1551, 14] width 16 height 16
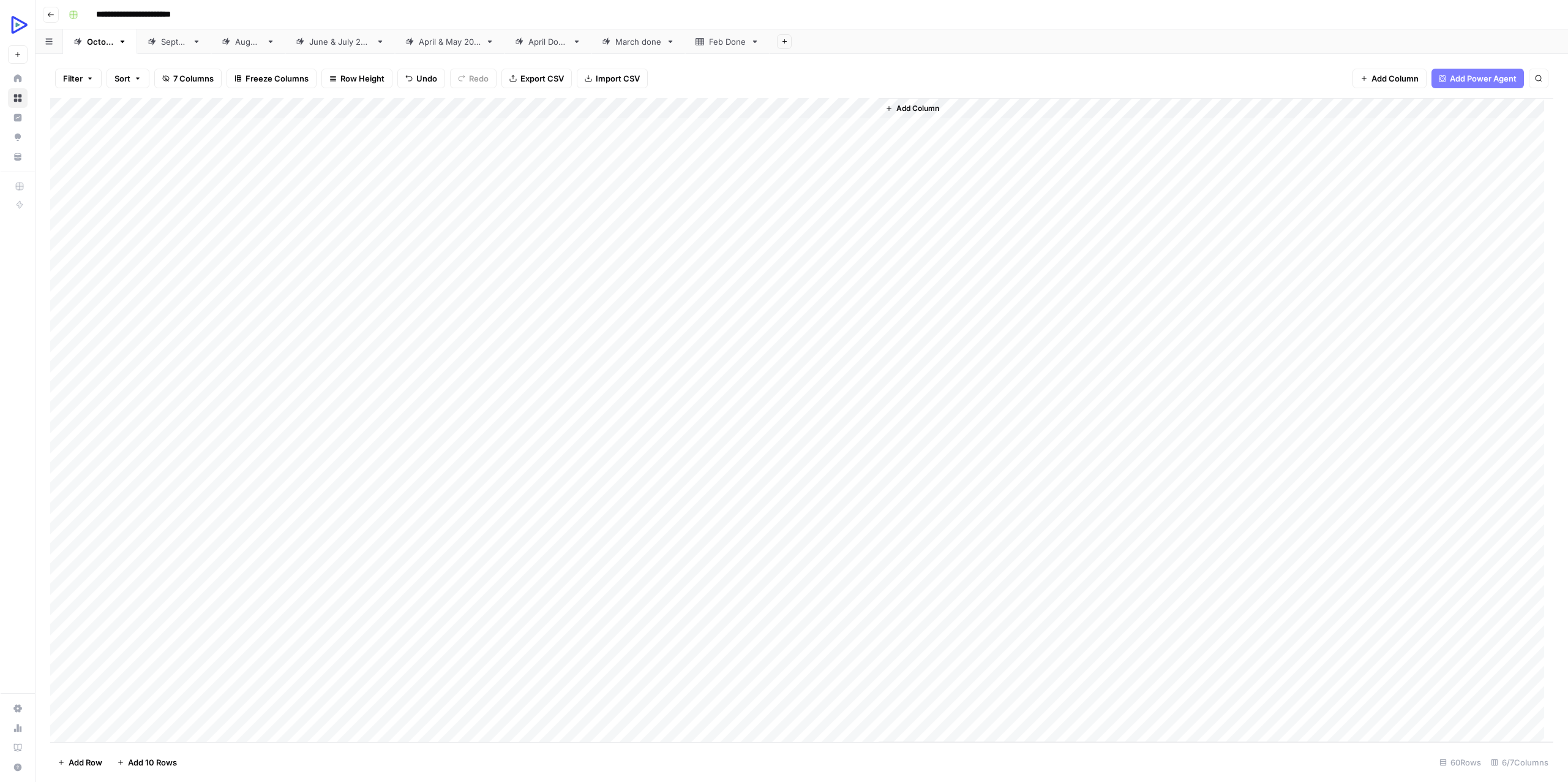
scroll to position [368, 0]
drag, startPoint x: 128, startPoint y: 176, endPoint x: 147, endPoint y: 620, distance: 444.4
click at [147, 620] on div "Add Column" at bounding box center [801, 419] width 1504 height 644
click at [863, 179] on div "Add Column" at bounding box center [801, 419] width 1504 height 644
click at [850, 178] on div "Add Column" at bounding box center [801, 419] width 1504 height 644
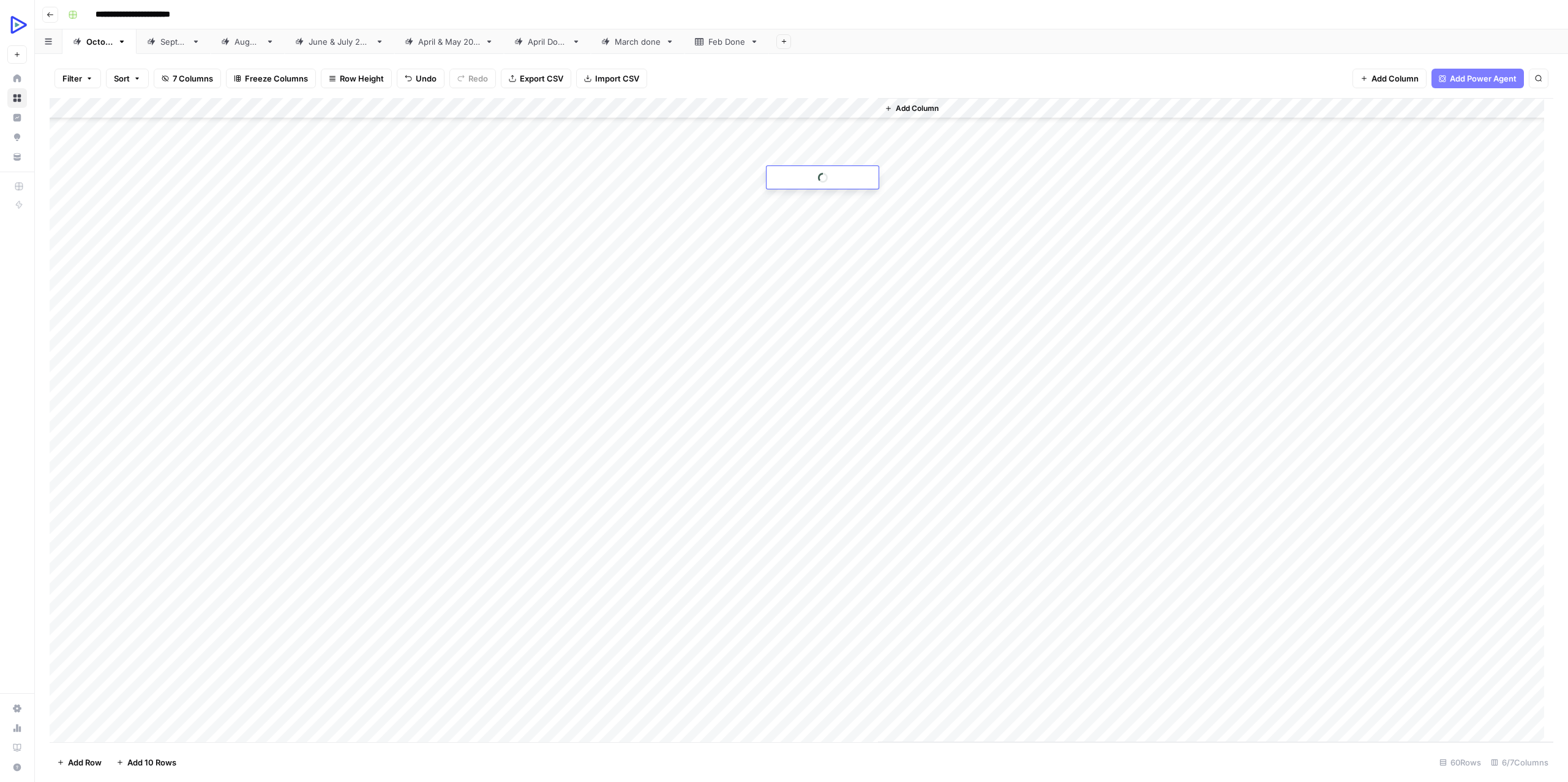
click at [850, 178] on div at bounding box center [822, 176] width 112 height 22
drag, startPoint x: 156, startPoint y: 194, endPoint x: 726, endPoint y: 192, distance: 570.0
click at [726, 192] on div "Add Column" at bounding box center [801, 419] width 1504 height 644
click at [810, 198] on div "Add Column" at bounding box center [801, 419] width 1504 height 644
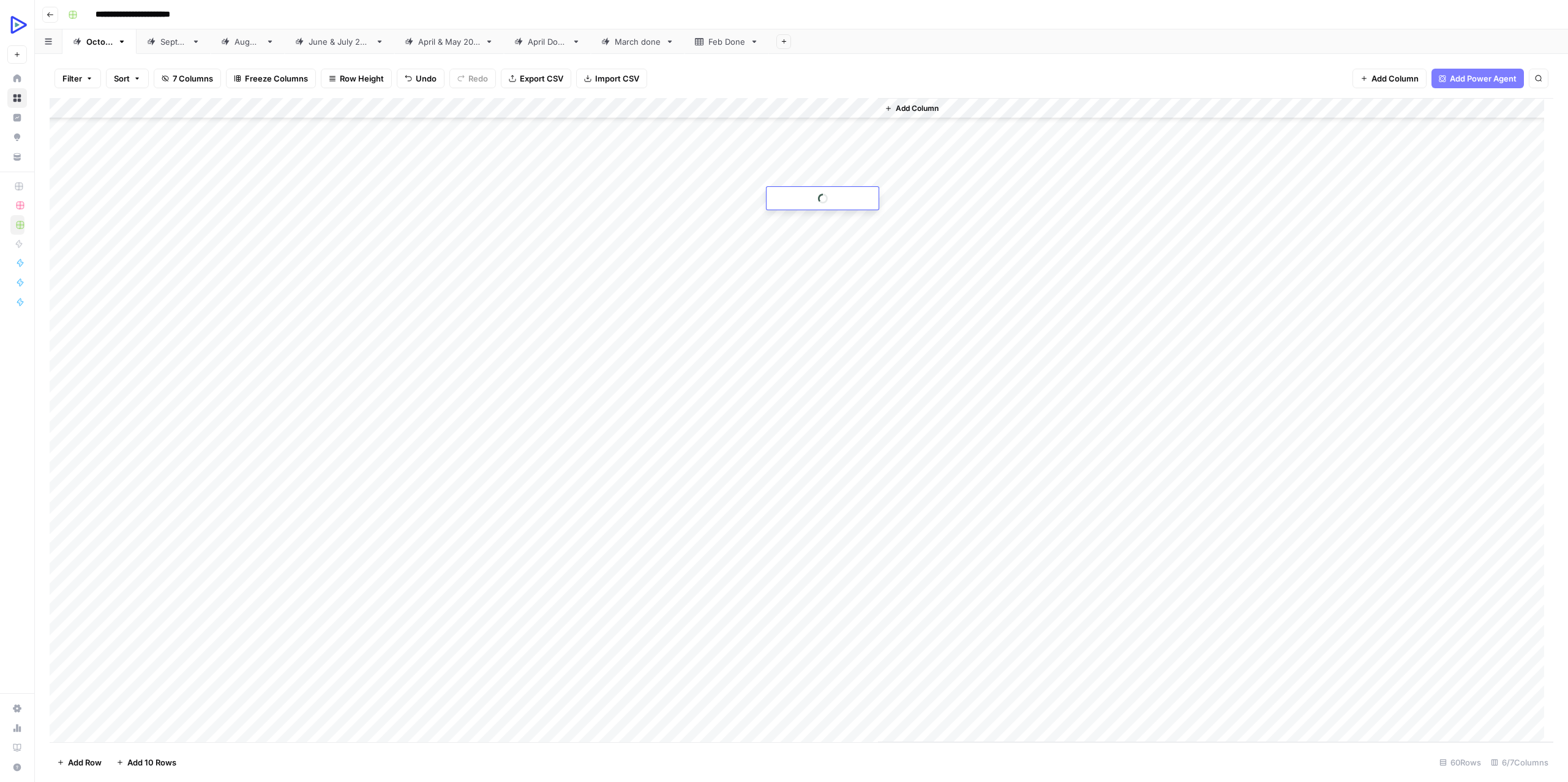
scroll to position [0, 0]
